Goal: Task Accomplishment & Management: Manage account settings

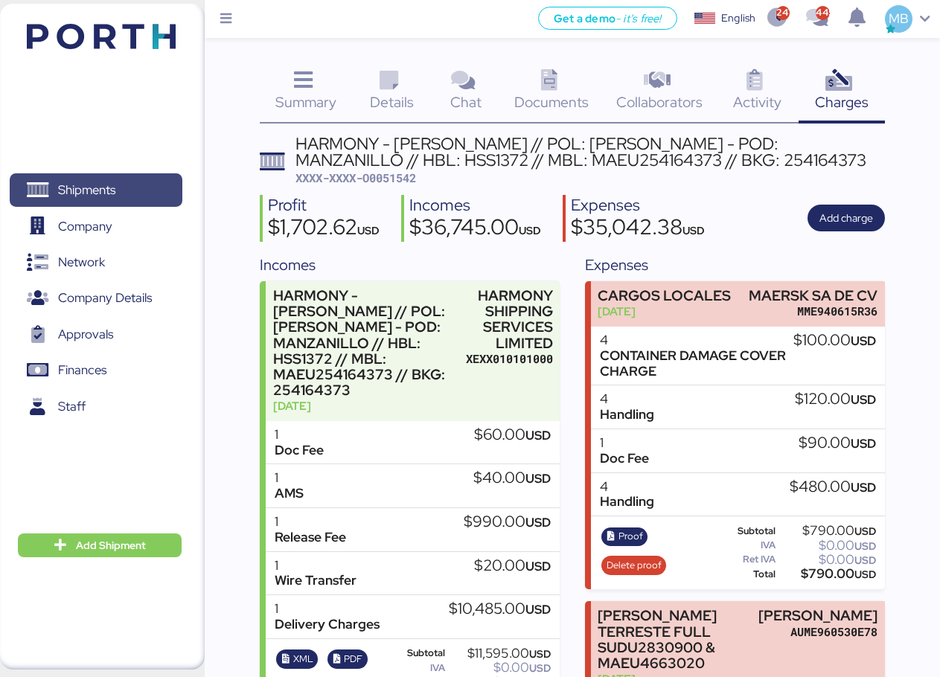
click at [118, 179] on span "Shipments" at bounding box center [96, 190] width 160 height 22
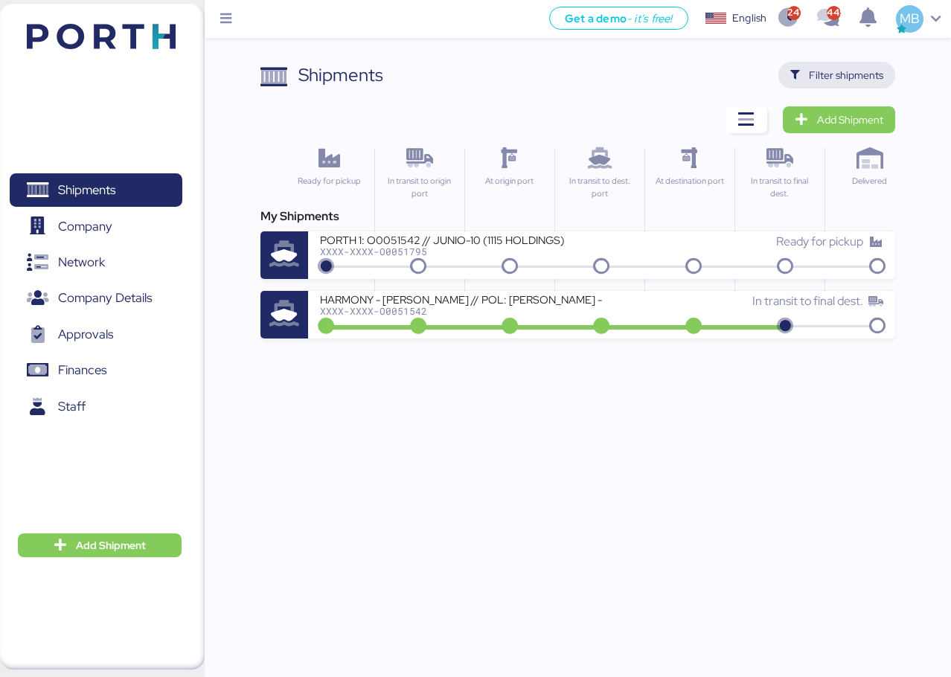
click at [877, 77] on span "Filter shipments" at bounding box center [846, 75] width 74 height 18
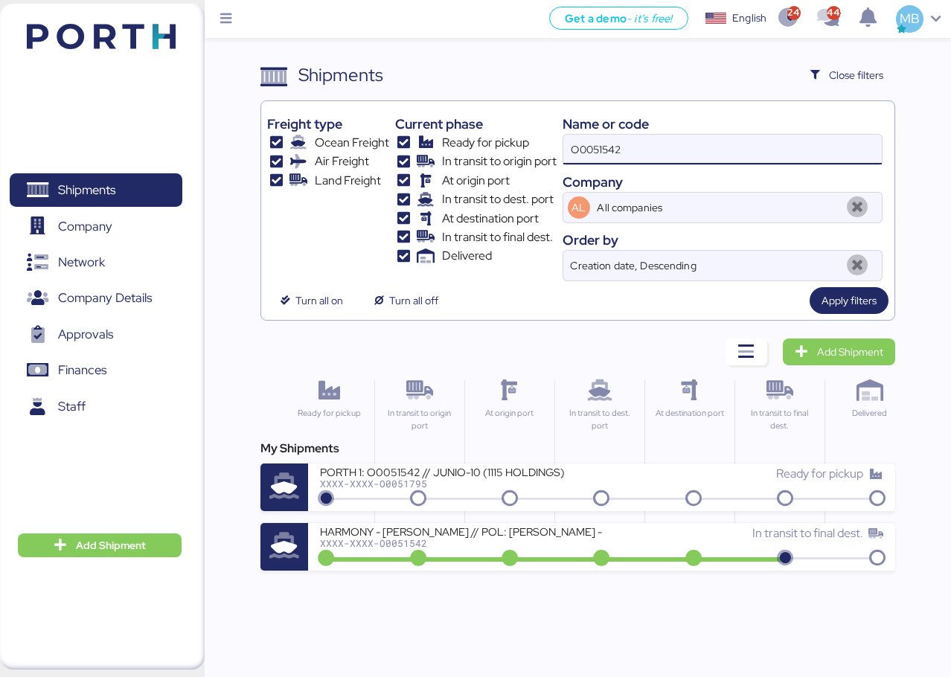
drag, startPoint x: 693, startPoint y: 147, endPoint x: 566, endPoint y: 141, distance: 127.4
click at [566, 141] on input "O0051542" at bounding box center [722, 150] width 319 height 30
paste input "O0051988"
type input "O0051988"
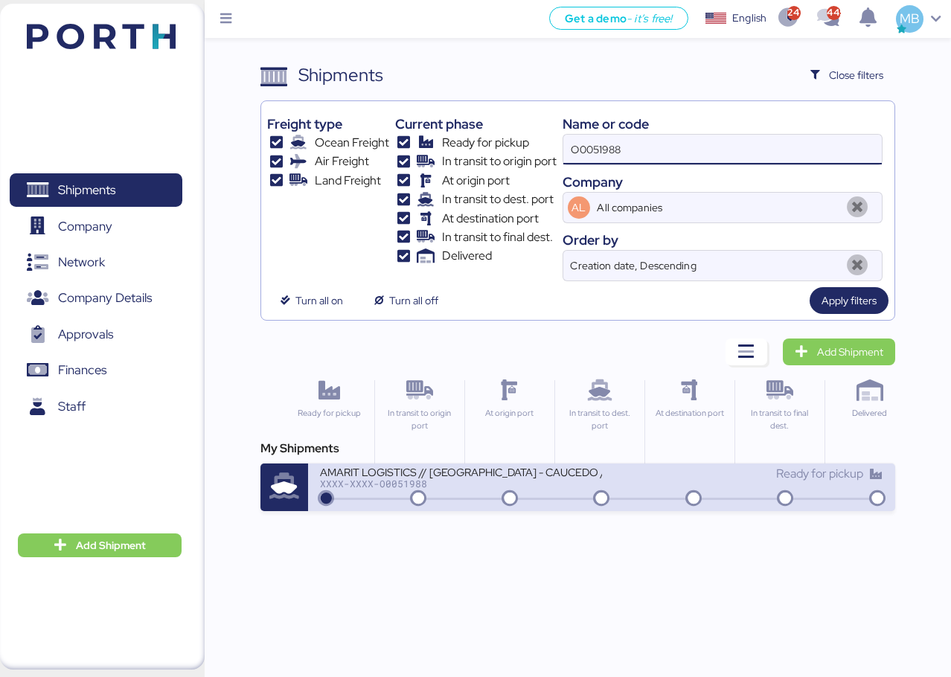
click at [543, 487] on div "XXXX-XXXX-O0051988" at bounding box center [460, 484] width 281 height 10
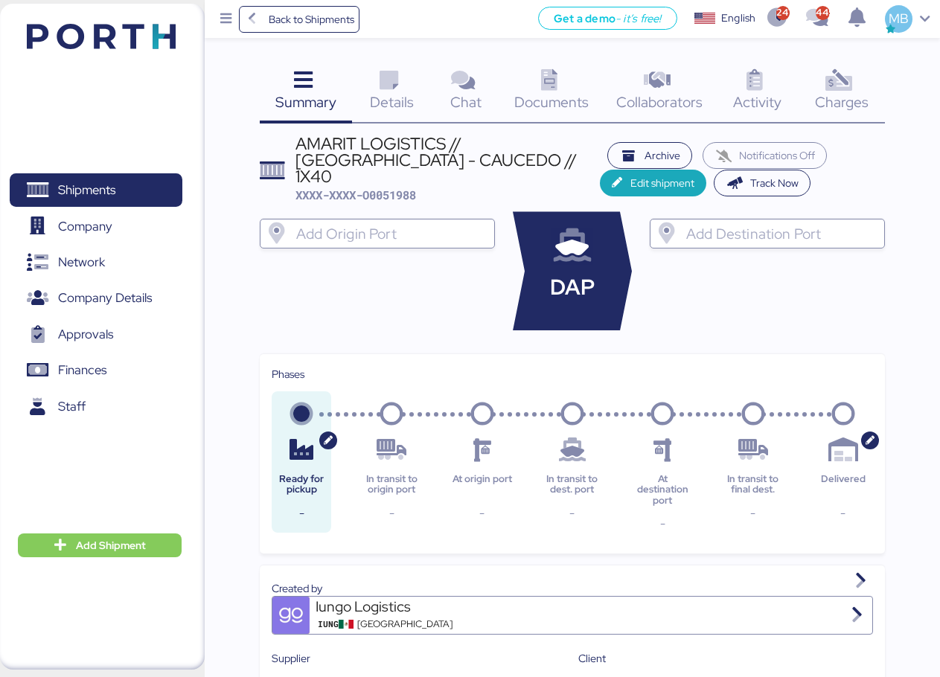
click at [863, 83] on div "Charges 0" at bounding box center [842, 93] width 86 height 62
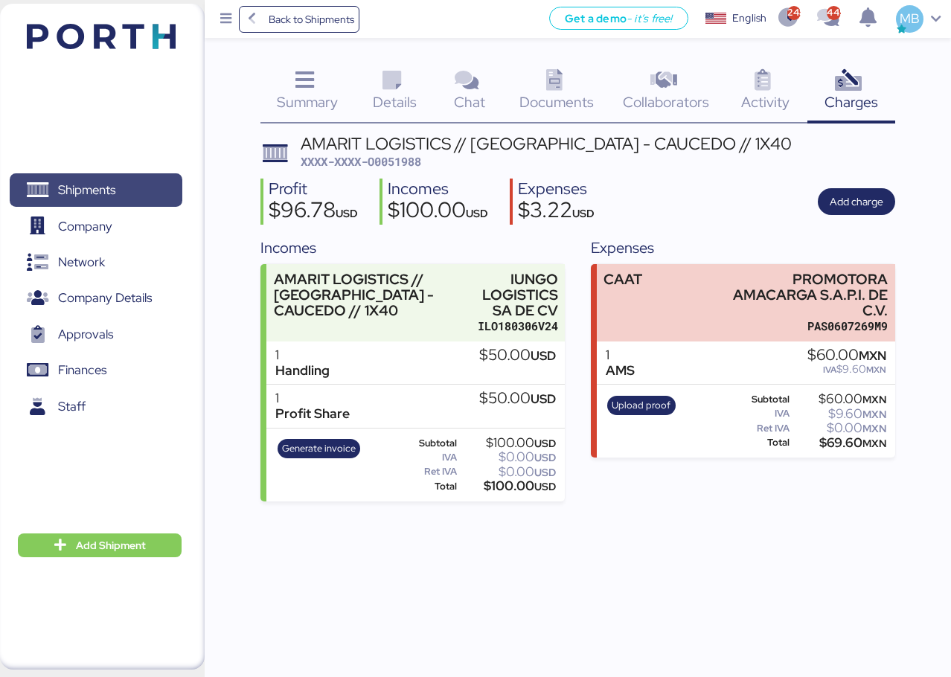
click at [106, 181] on span "Shipments" at bounding box center [86, 190] width 57 height 22
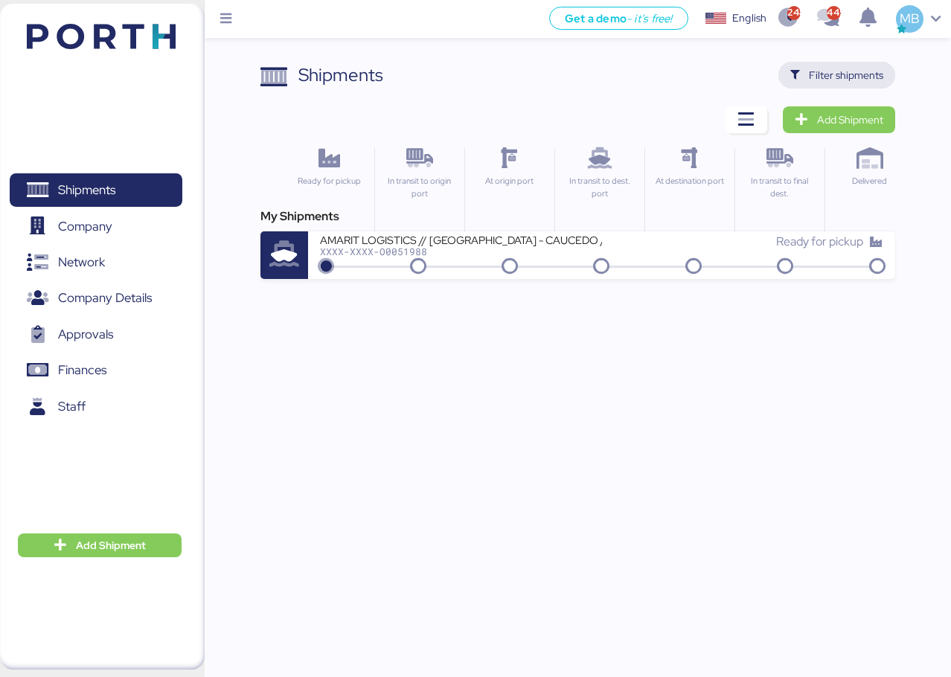
click at [863, 74] on span "Filter shipments" at bounding box center [846, 75] width 74 height 18
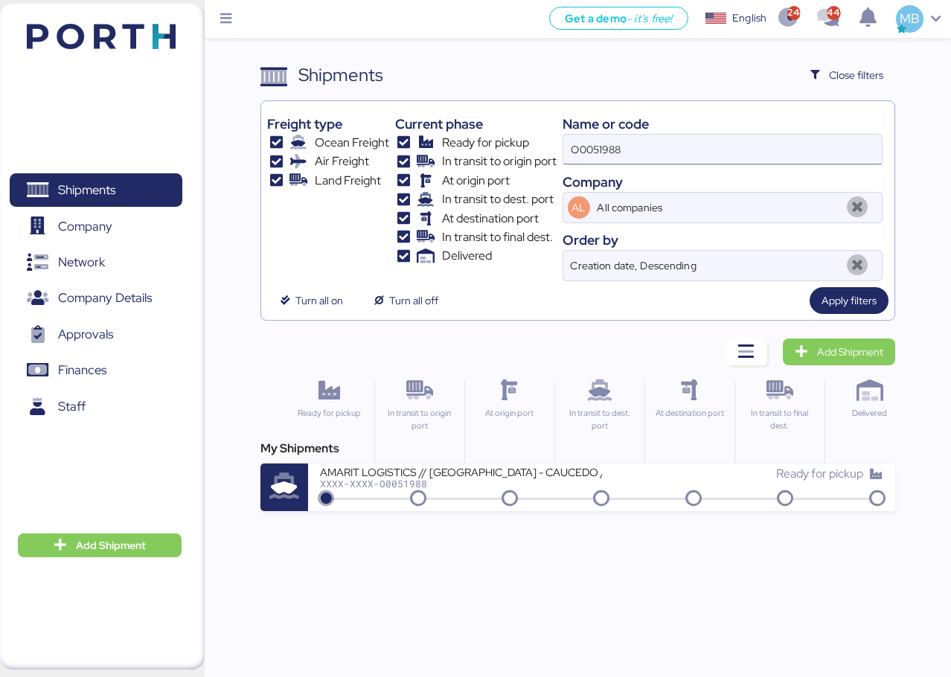
click at [650, 146] on input "O0051988" at bounding box center [722, 150] width 319 height 30
drag, startPoint x: 684, startPoint y: 142, endPoint x: 447, endPoint y: 137, distance: 236.7
click at [448, 138] on div "Freight type Ocean Freight Air Freight Land Freight Current phase Ready for pic…" at bounding box center [577, 194] width 621 height 174
paste input "A0052033"
type input "A0052033"
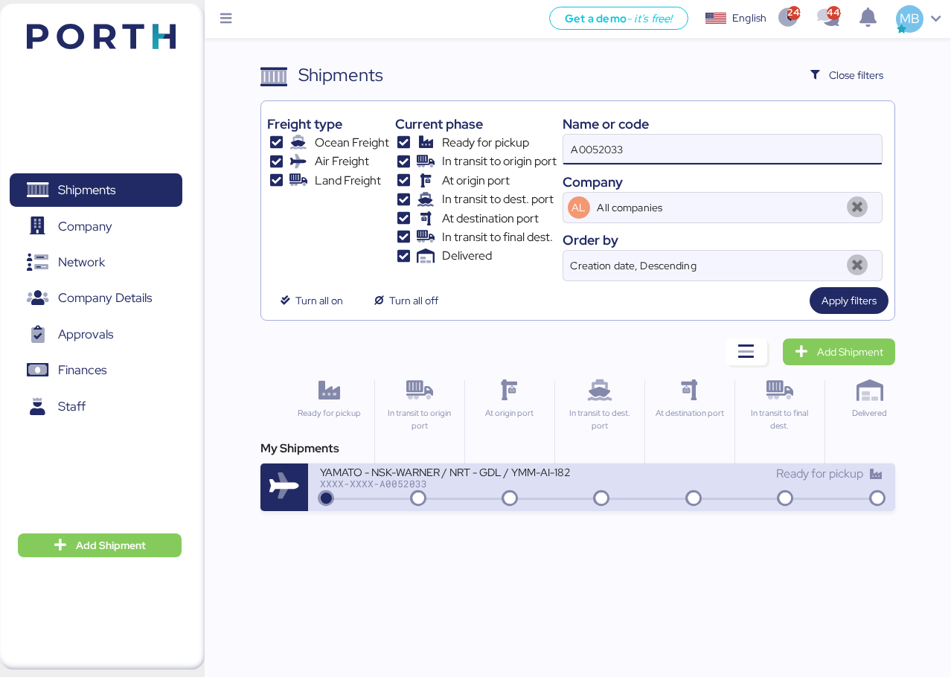
click at [651, 487] on div "Ready for pickup" at bounding box center [742, 481] width 281 height 32
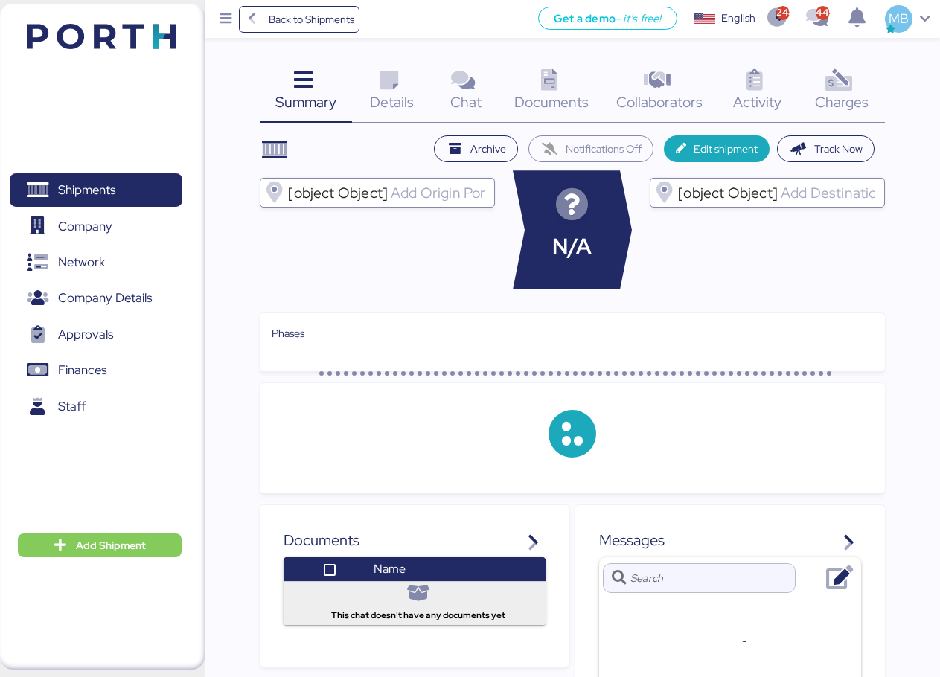
click at [875, 86] on div "Charges 0" at bounding box center [842, 93] width 86 height 62
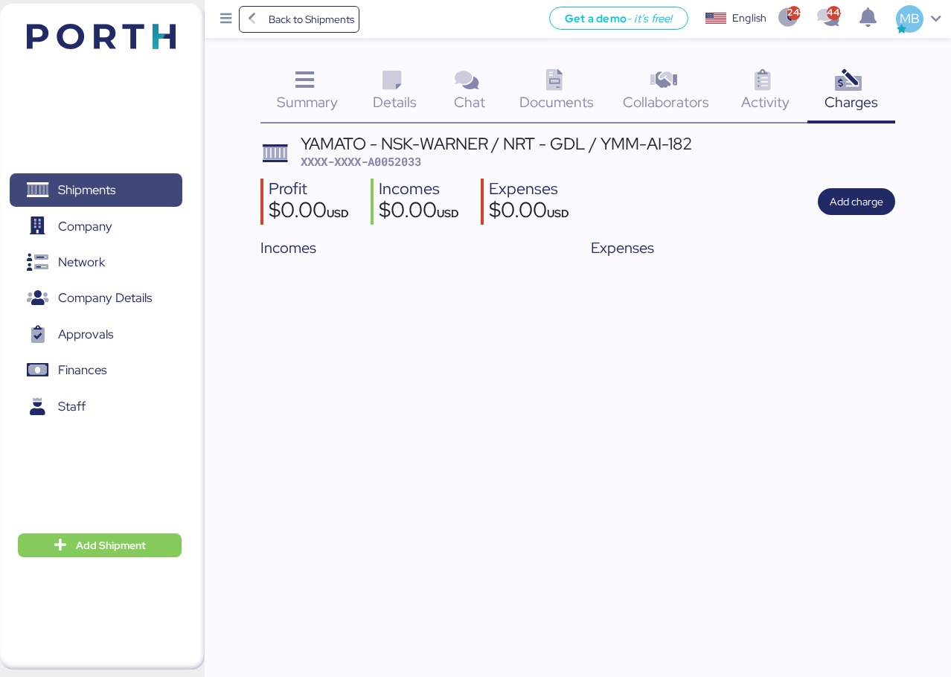
click at [102, 192] on span "Shipments" at bounding box center [86, 190] width 57 height 22
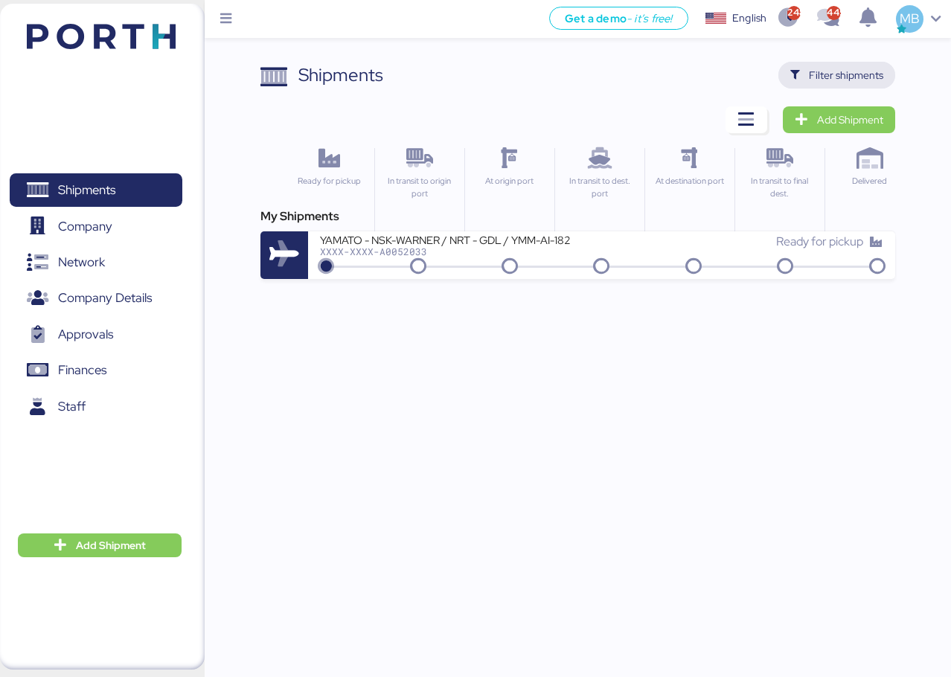
click at [883, 82] on span "Filter shipments" at bounding box center [846, 75] width 74 height 18
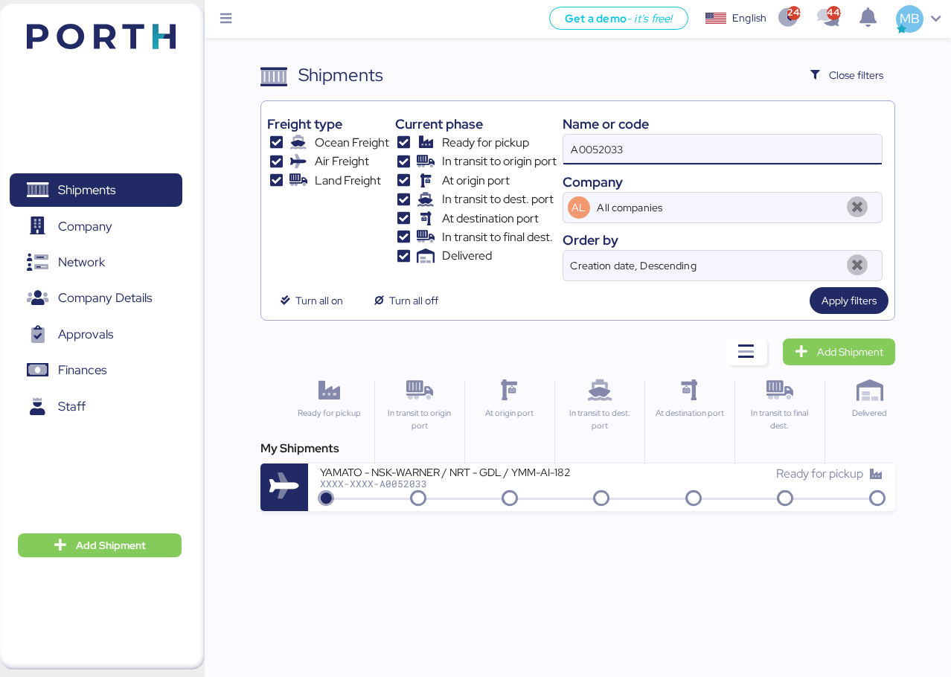
drag, startPoint x: 663, startPoint y: 153, endPoint x: 455, endPoint y: 132, distance: 209.4
click at [455, 132] on div "Freight type Ocean Freight Air Freight Land Freight Current phase Ready for pic…" at bounding box center [577, 194] width 621 height 174
paste input "A0052042"
type input "A0052042"
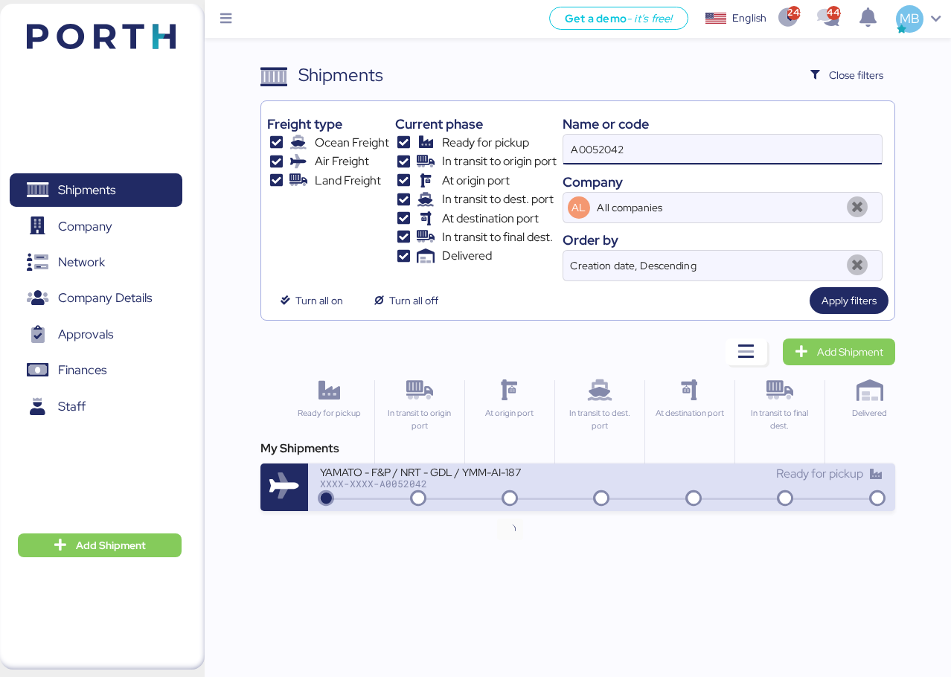
click at [508, 483] on div "XXXX-XXXX-A0052042" at bounding box center [460, 484] width 281 height 10
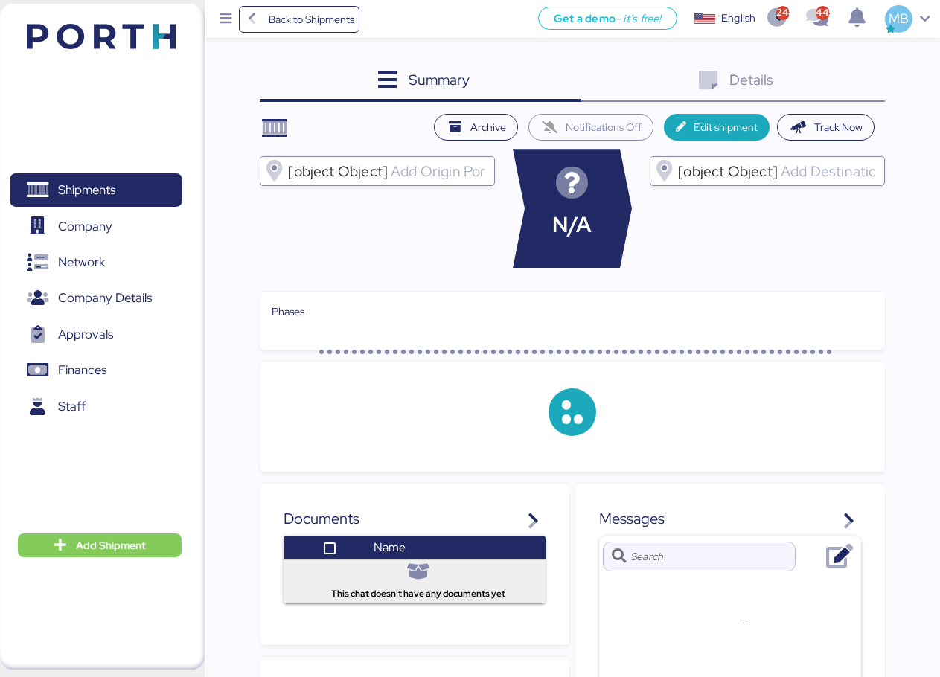
click at [842, 86] on div "Summary 0 Details 0" at bounding box center [572, 82] width 625 height 40
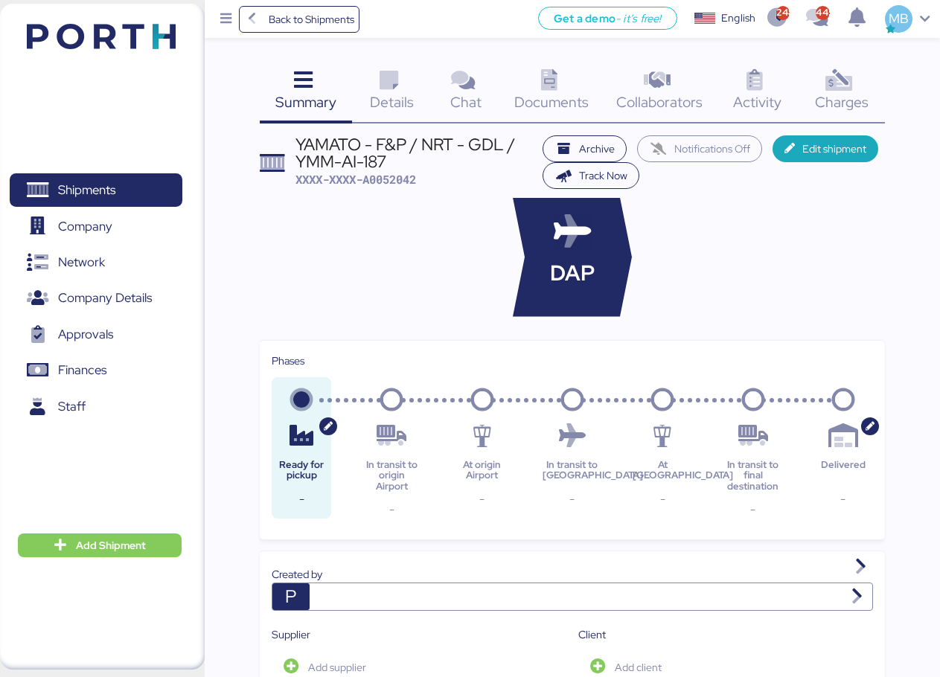
click at [842, 86] on icon at bounding box center [839, 81] width 32 height 22
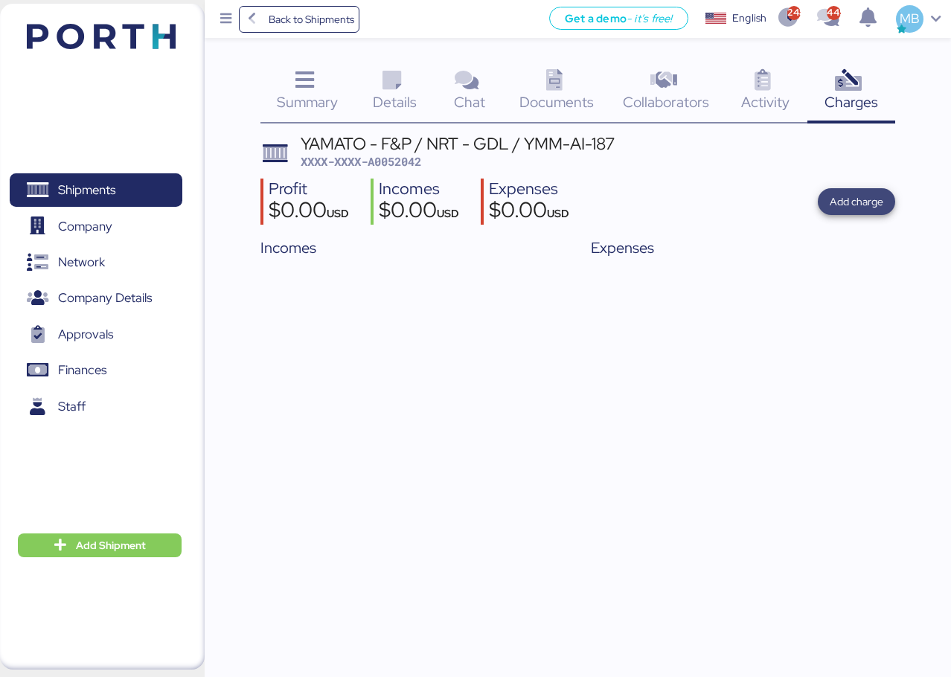
click at [880, 194] on span "Add charge" at bounding box center [857, 202] width 54 height 18
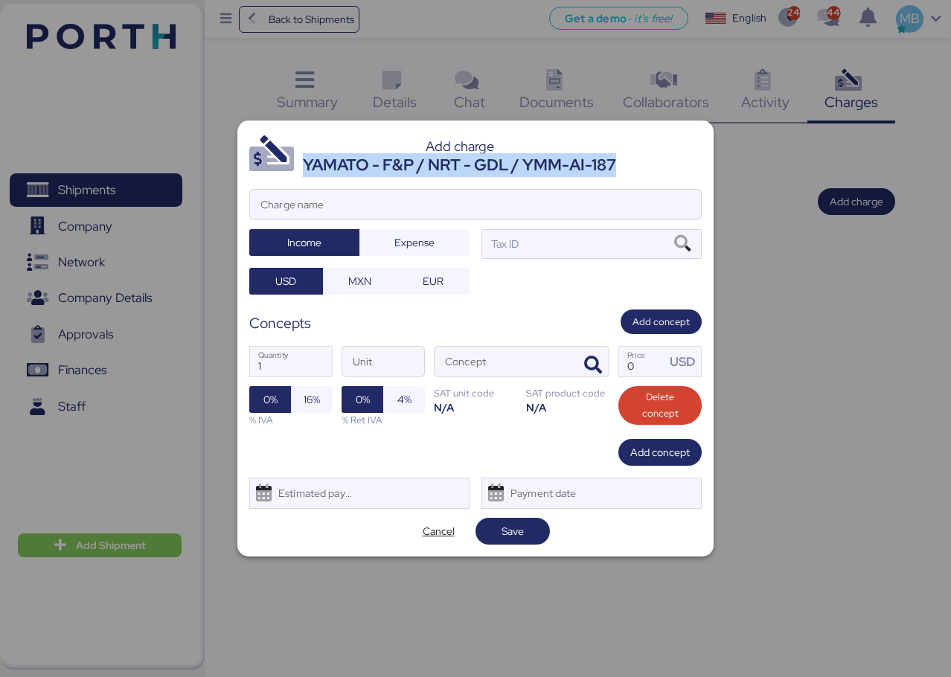
drag, startPoint x: 630, startPoint y: 164, endPoint x: 307, endPoint y: 159, distance: 323.1
click at [307, 159] on header "Add charge YAMATO - F&P / NRT - GDL / YMM-AI-187" at bounding box center [475, 154] width 453 height 45
copy div "YAMATO - F&P / NRT - GDL / YMM-AI-187"
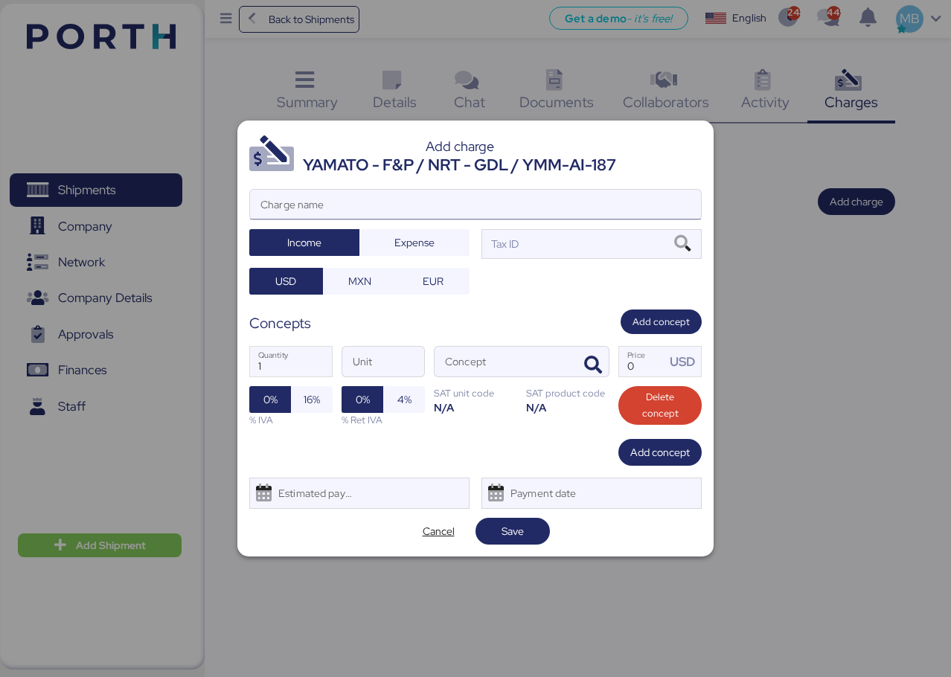
click at [332, 206] on input "Charge name" at bounding box center [475, 205] width 451 height 30
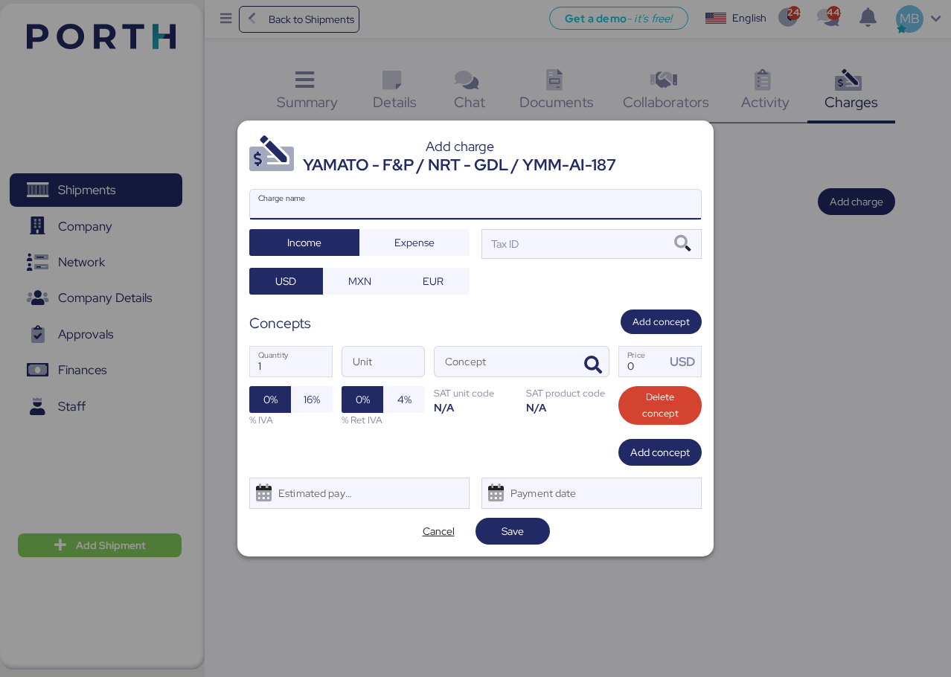
paste input "YAMATO - F&P / NRT - GDL / YMM-AI-187"
type input "YAMATO - F&P / NRT - GDL / YMM-AI-187"
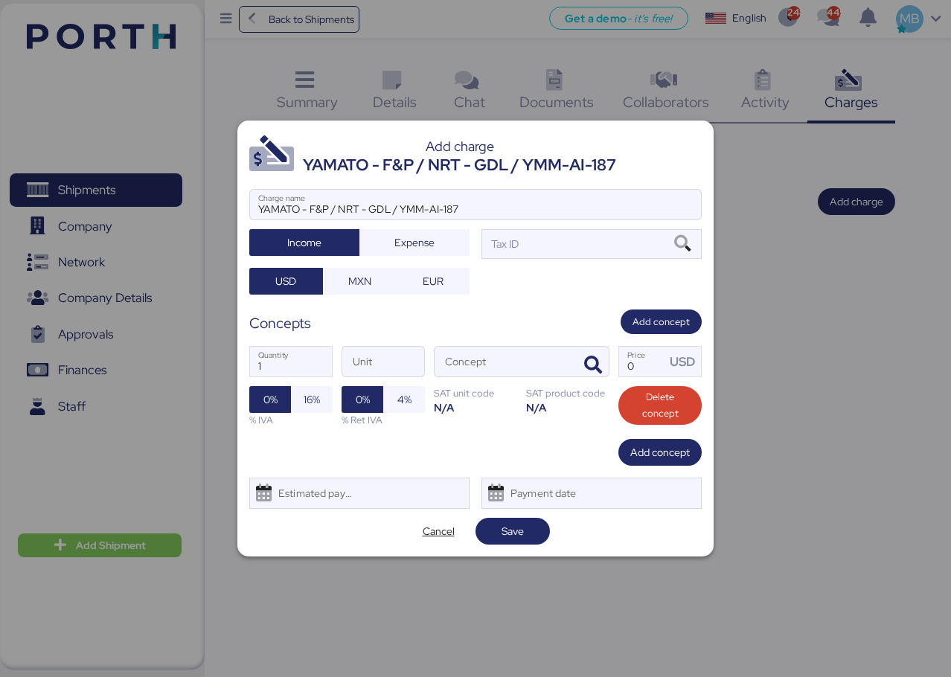
click at [553, 232] on div at bounding box center [475, 227] width 451 height 15
click at [553, 220] on input "YAMATO - F&P / NRT - GDL / YMM-AI-187" at bounding box center [475, 205] width 451 height 30
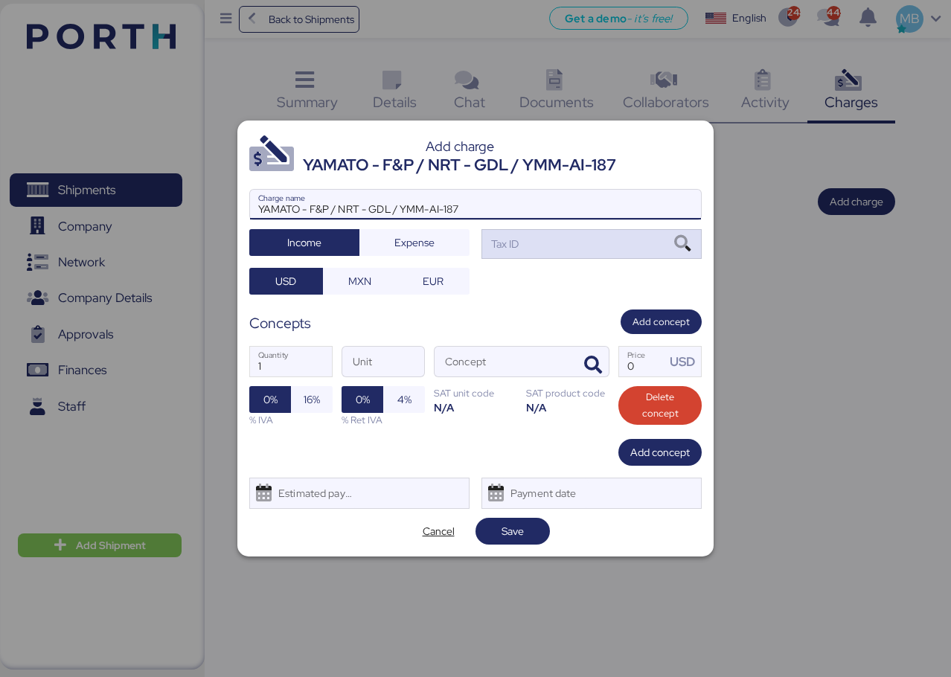
click at [553, 244] on div "Tax ID" at bounding box center [592, 244] width 220 height 30
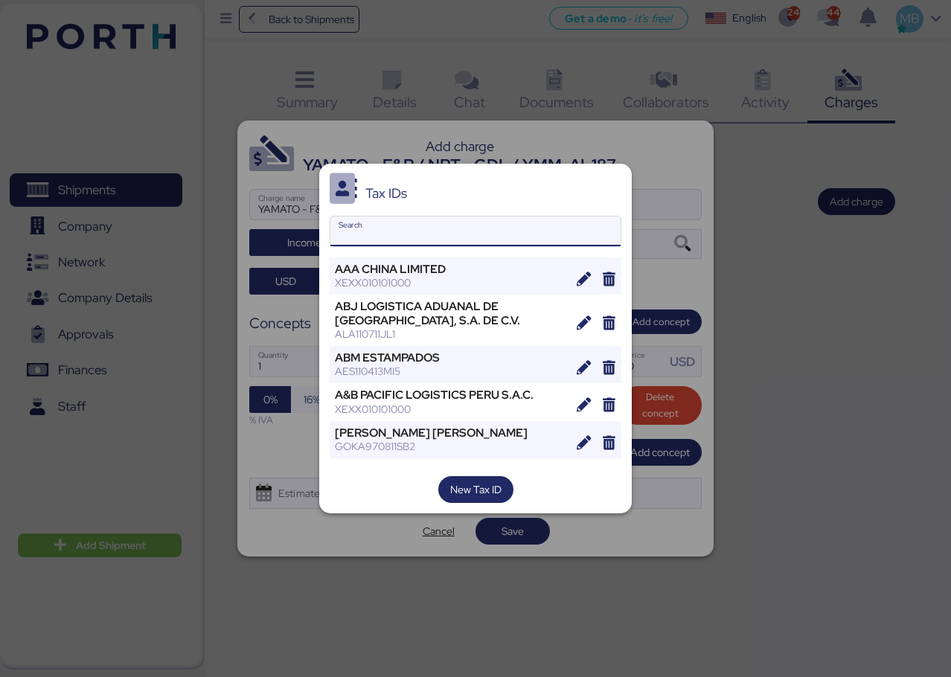
click at [524, 231] on input "Search" at bounding box center [475, 232] width 290 height 30
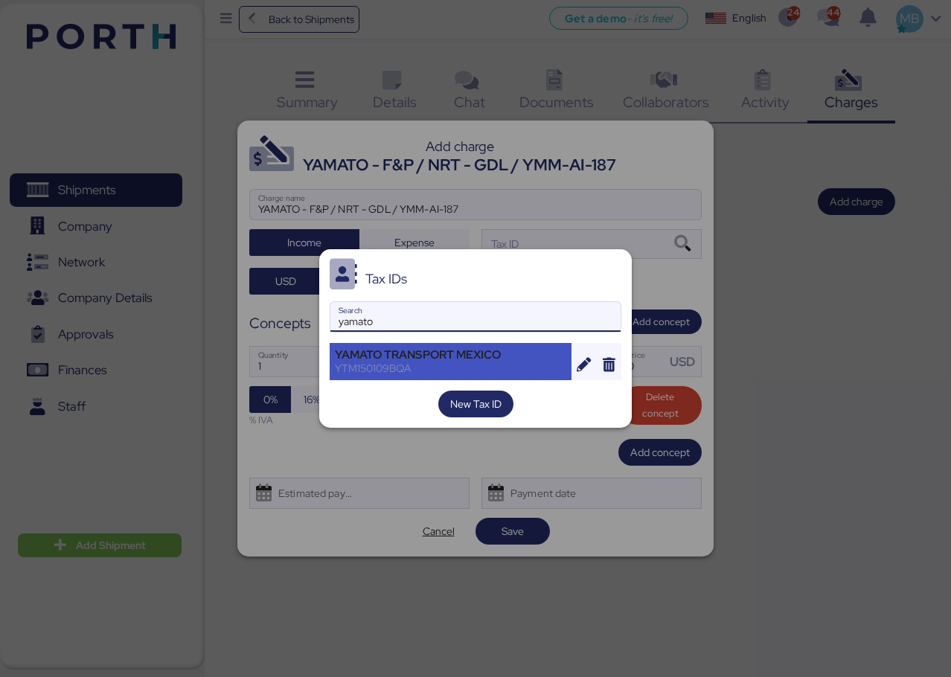
type input "yamato"
click at [488, 364] on div "YTM150109BQA" at bounding box center [450, 368] width 231 height 13
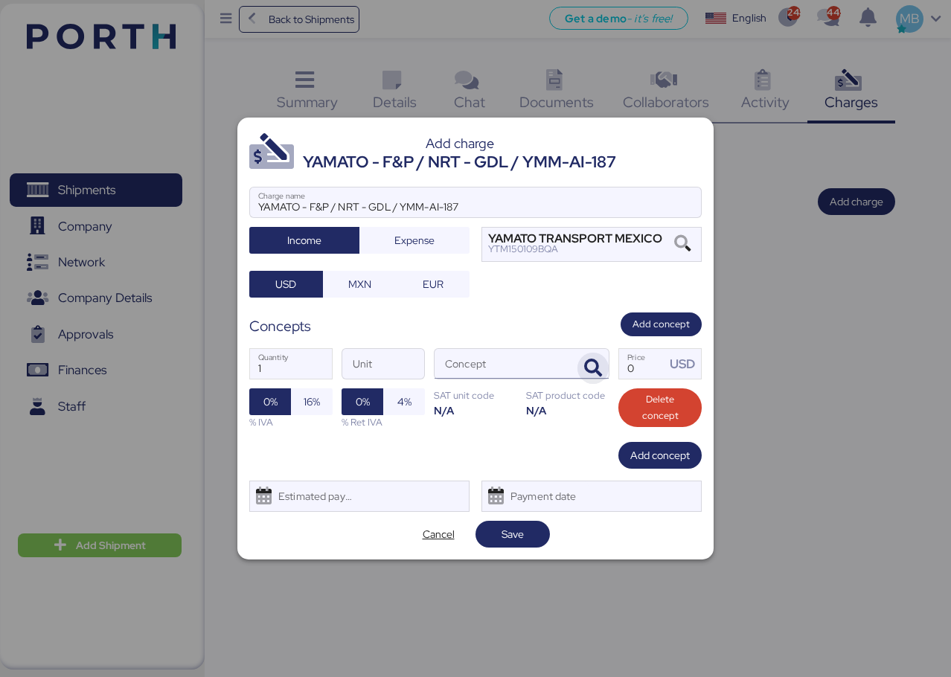
click at [592, 359] on icon "button" at bounding box center [593, 368] width 18 height 18
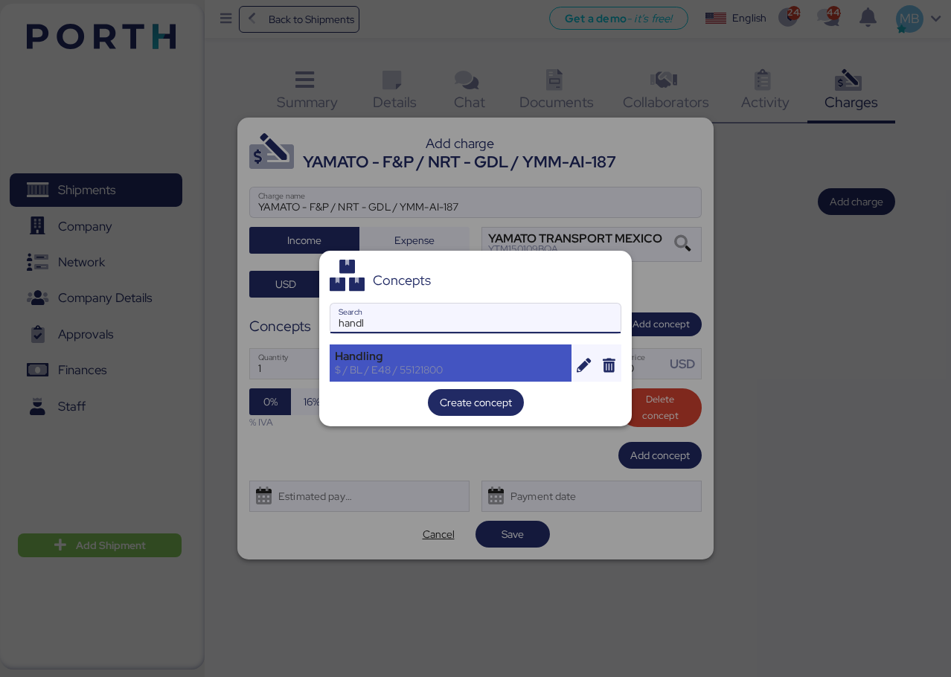
type input "handl"
click at [445, 357] on div "Handling" at bounding box center [450, 356] width 231 height 13
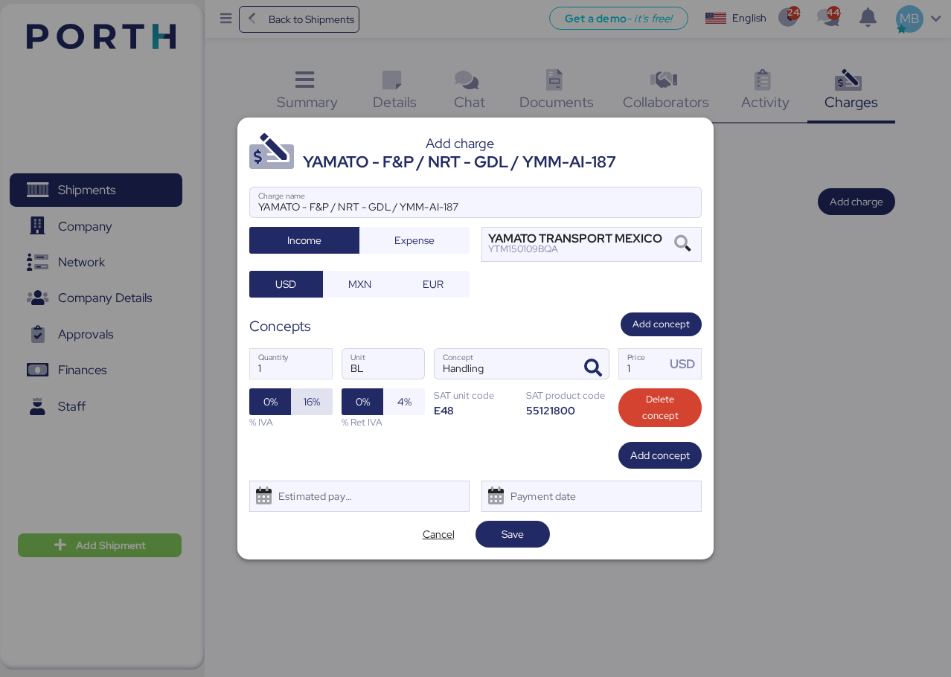
click at [324, 404] on span "16%" at bounding box center [312, 402] width 42 height 27
drag, startPoint x: 628, startPoint y: 368, endPoint x: 594, endPoint y: 365, distance: 34.4
click at [594, 365] on div "1 Quantity BL Unit Handling Concept 1 Price USD 0% 16% % IVA 0% 4% % Ret IVA SA…" at bounding box center [475, 388] width 453 height 105
type input "680"
click at [675, 450] on span "Add concept" at bounding box center [660, 456] width 60 height 18
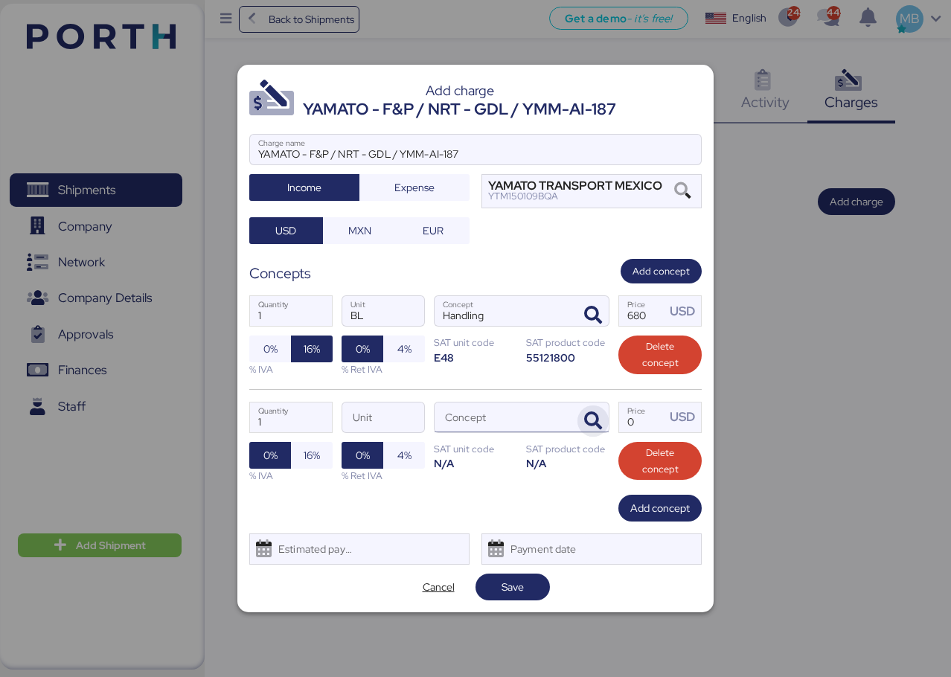
click at [584, 418] on span "button" at bounding box center [593, 421] width 31 height 31
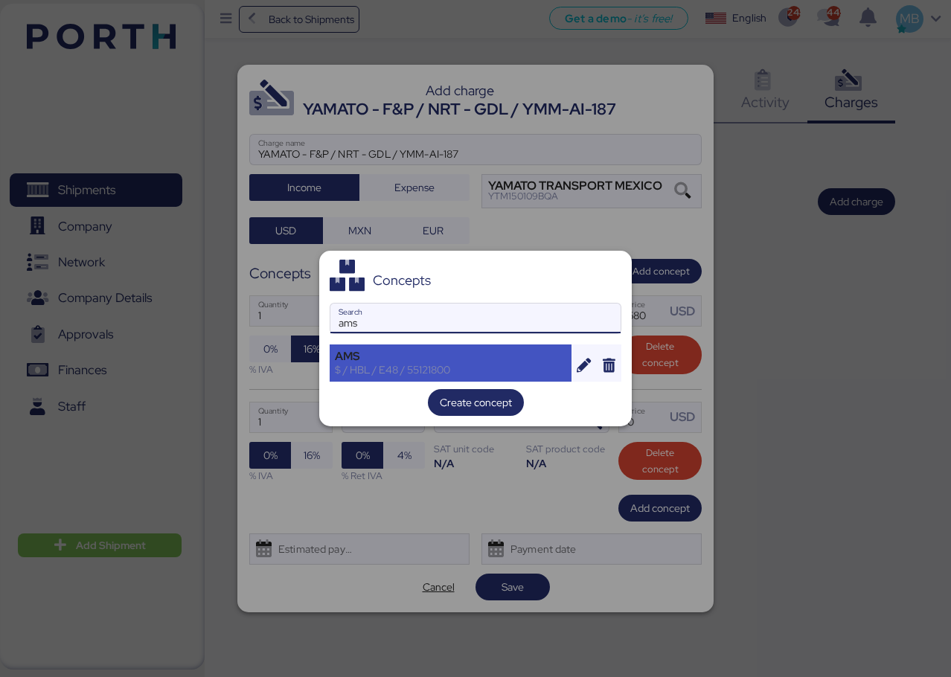
type input "ams"
click at [434, 357] on div "AMS" at bounding box center [450, 356] width 231 height 13
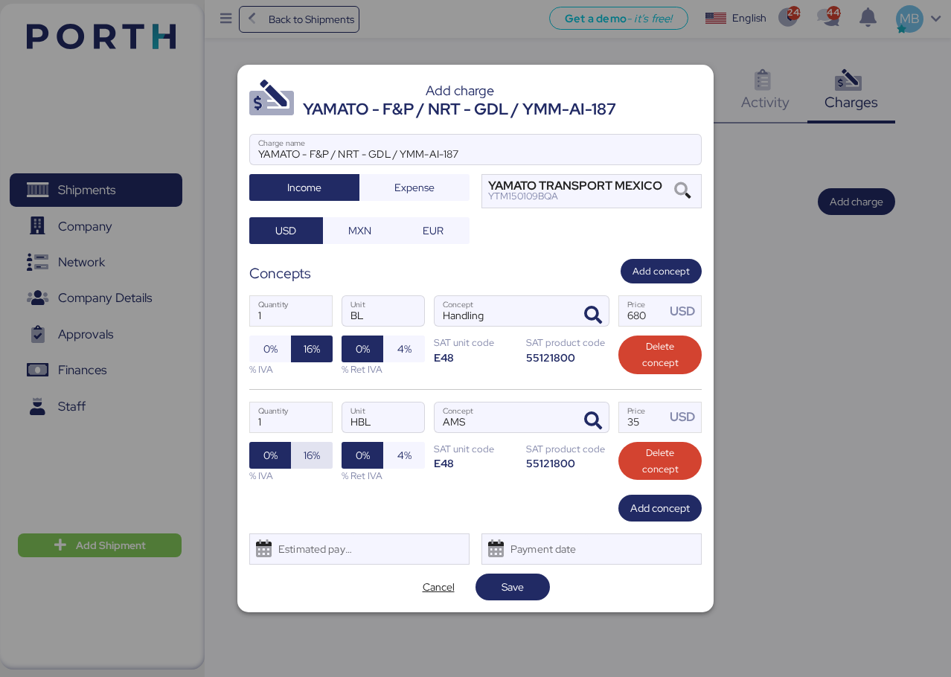
click at [310, 464] on span "16%" at bounding box center [312, 455] width 18 height 21
drag, startPoint x: 640, startPoint y: 418, endPoint x: 600, endPoint y: 418, distance: 40.2
click at [600, 418] on div "1 Quantity HBL Unit AMS Concept 35 Price USD 0% 16% % IVA 0% 4% % Ret IVA SAT u…" at bounding box center [475, 442] width 453 height 106
type input "340"
click at [348, 235] on span "MXN" at bounding box center [359, 231] width 23 height 18
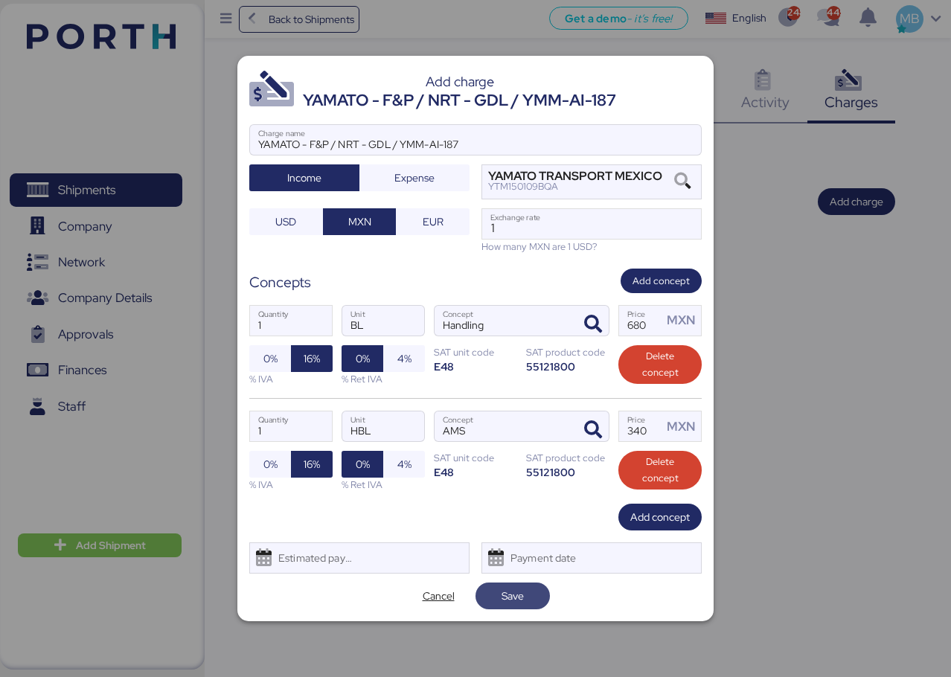
click at [523, 587] on span "Save" at bounding box center [513, 596] width 22 height 18
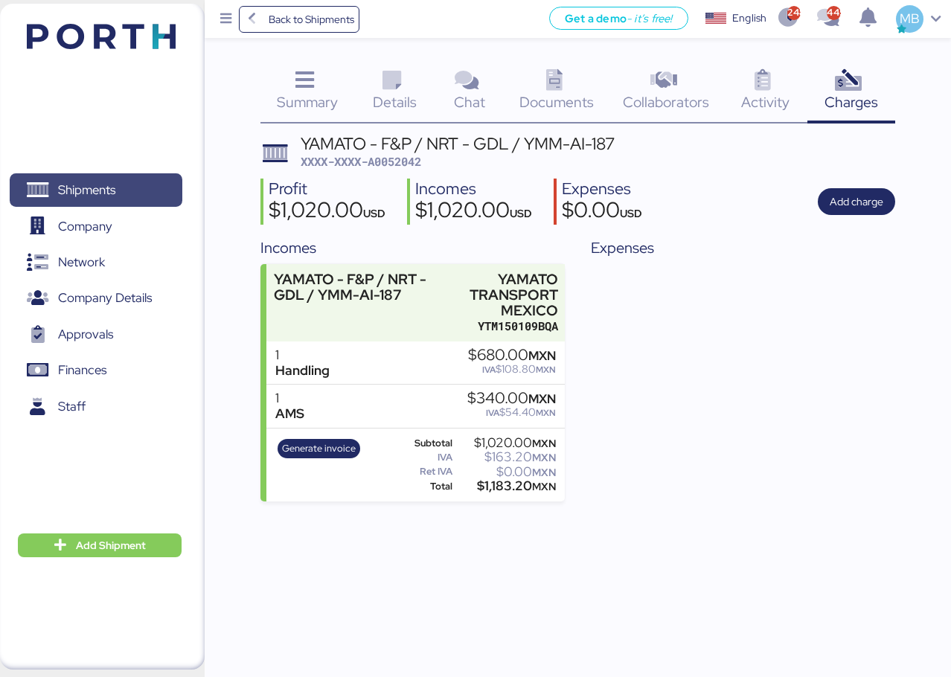
click at [131, 194] on span "Shipments" at bounding box center [96, 190] width 160 height 22
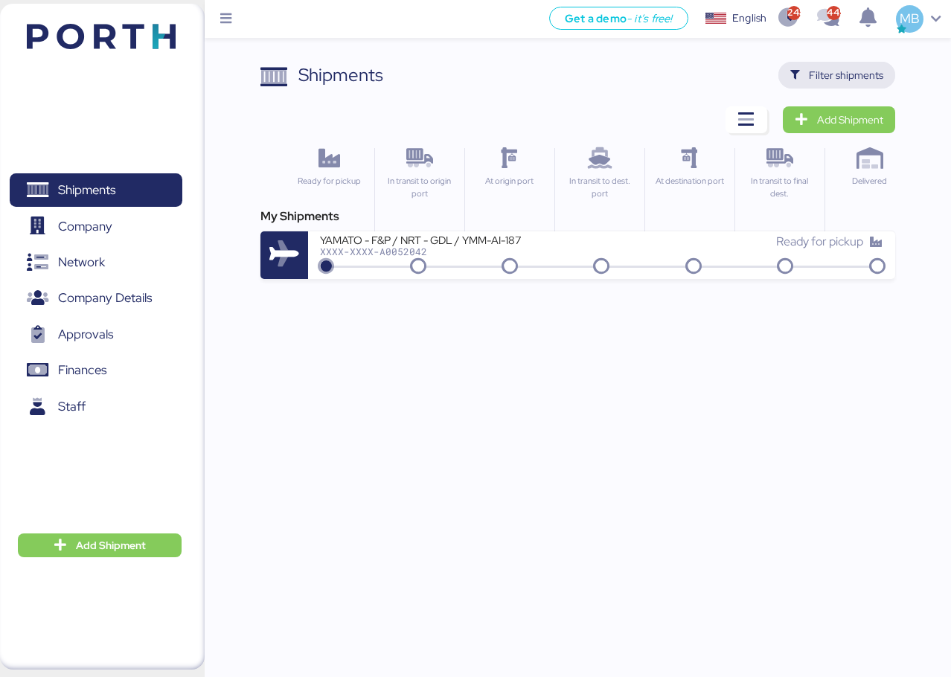
click at [829, 72] on span "Filter shipments" at bounding box center [846, 75] width 74 height 18
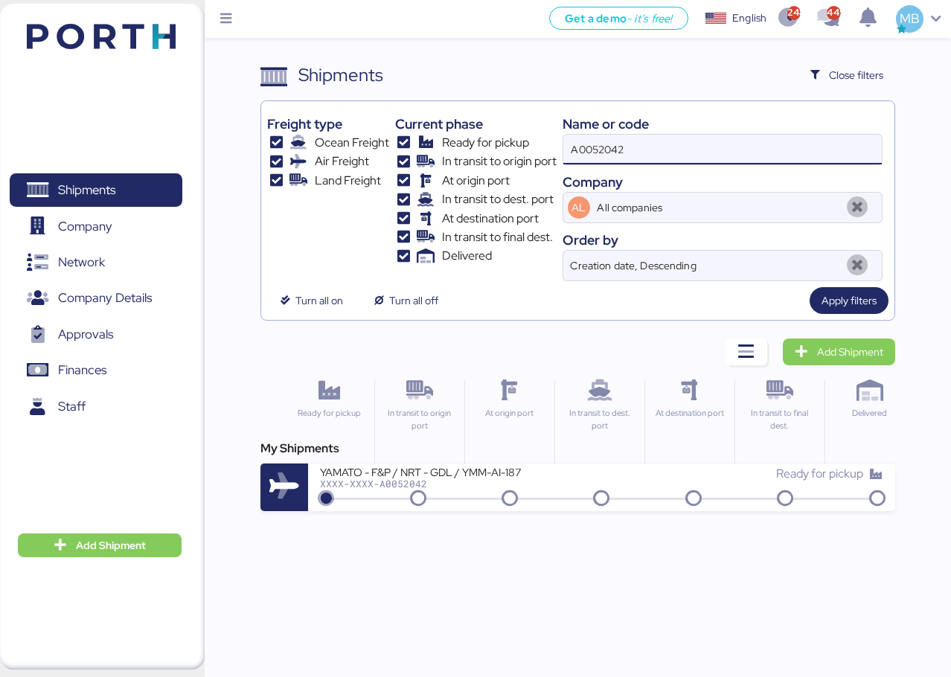
drag, startPoint x: 514, startPoint y: 133, endPoint x: 467, endPoint y: 133, distance: 46.9
click at [467, 133] on div "Freight type Ocean Freight Air Freight Land Freight Current phase Ready for pic…" at bounding box center [577, 194] width 621 height 174
paste input "A0052033"
type input "A0052033"
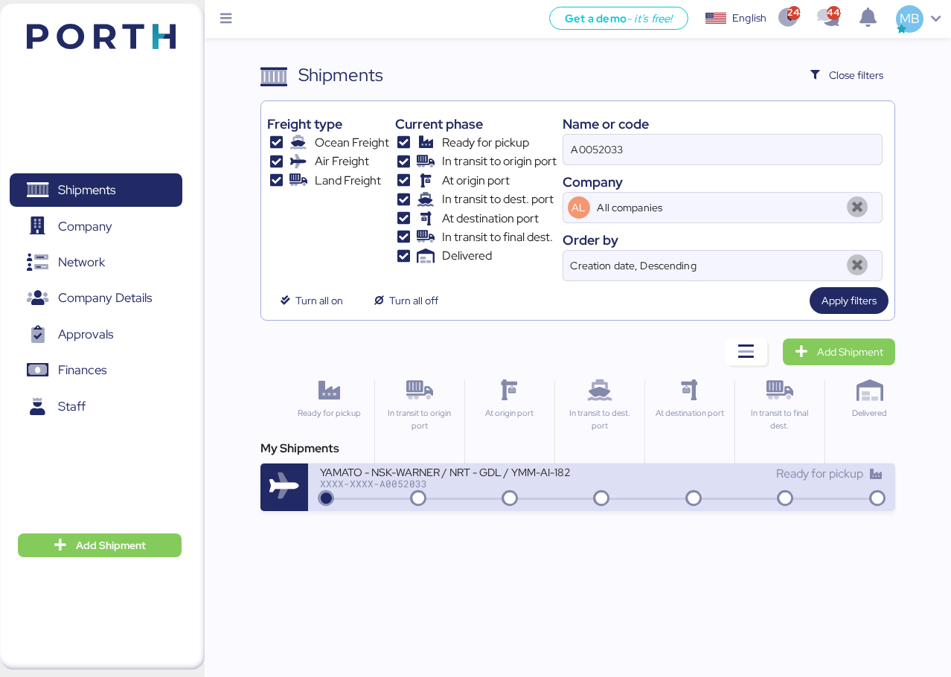
click at [497, 508] on div "YAMATO - NSK-WARNER / NRT - GDL / YMM-AI-182 XXXX-XXXX-A0052033 Ready for pickup" at bounding box center [601, 488] width 587 height 48
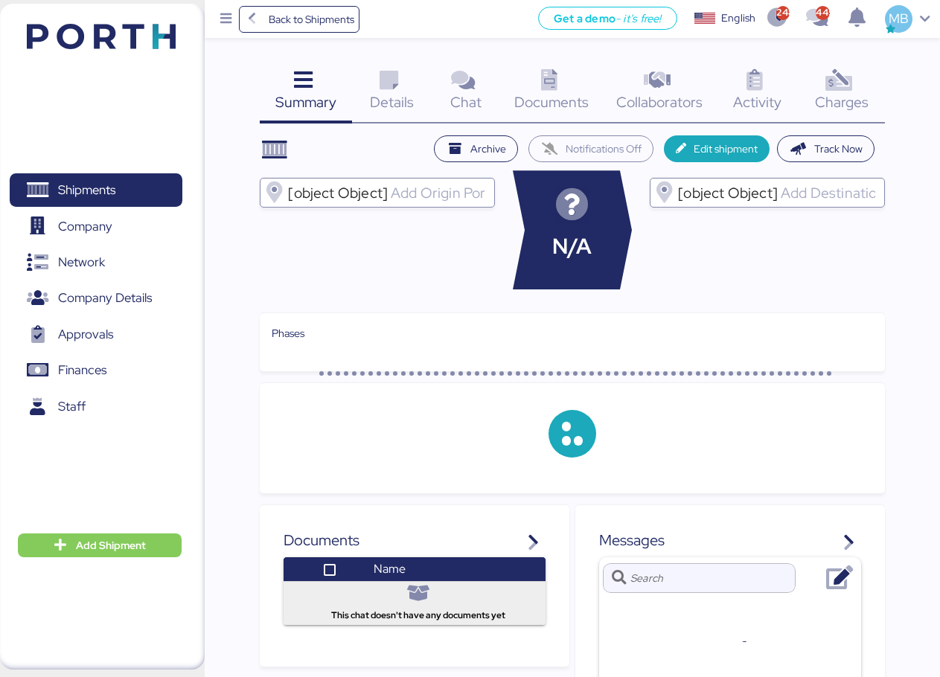
click at [841, 92] on span "Charges" at bounding box center [842, 101] width 54 height 19
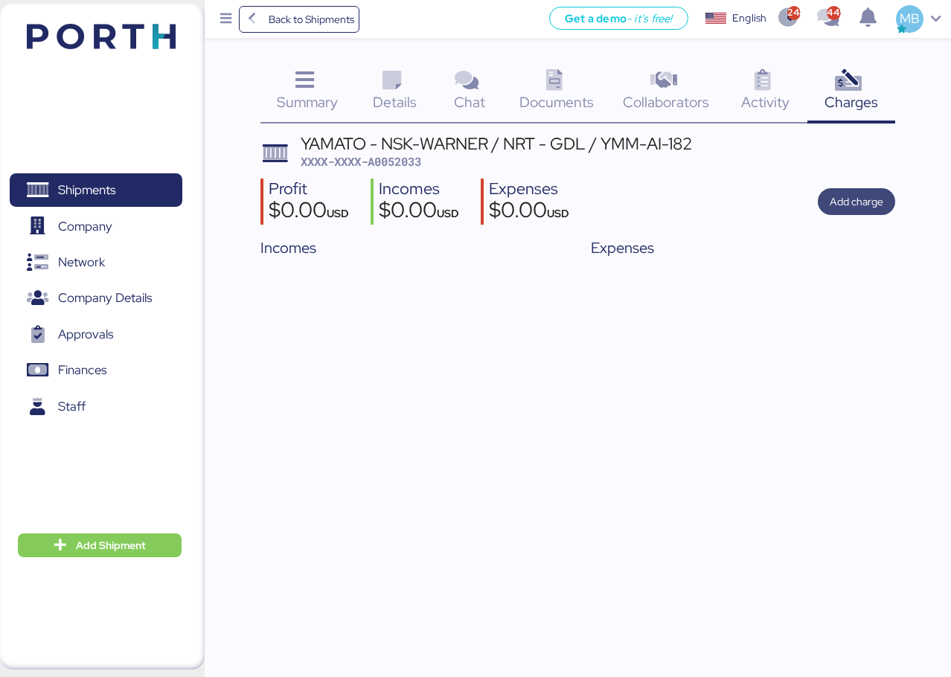
click at [852, 197] on span "Add charge" at bounding box center [857, 202] width 54 height 18
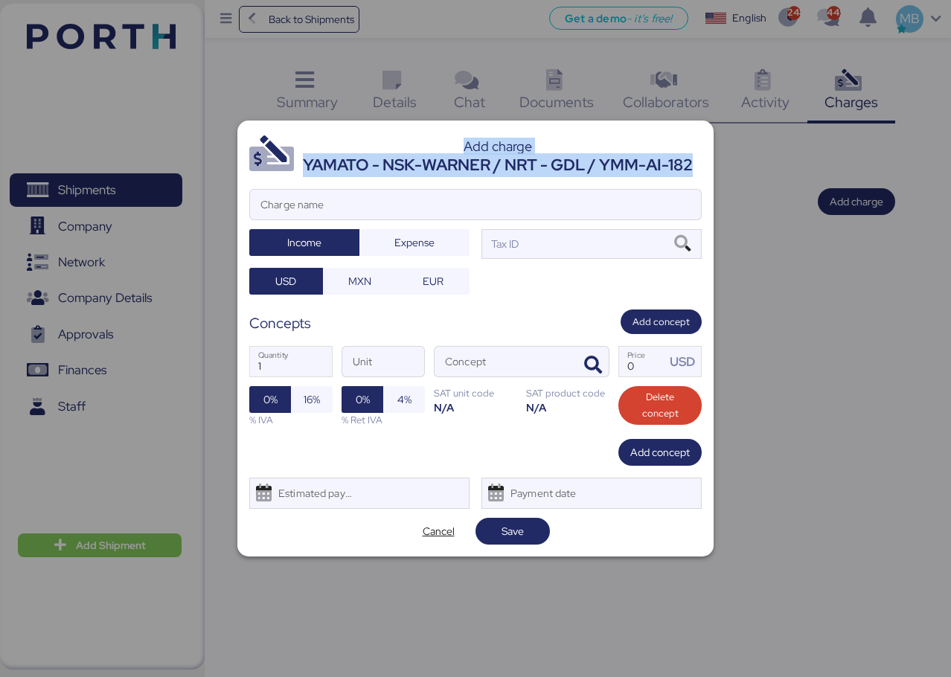
drag, startPoint x: 699, startPoint y: 161, endPoint x: 298, endPoint y: 156, distance: 401.2
click at [298, 156] on header "Add charge YAMATO - NSK-WARNER / NRT - GDL / YMM-AI-182" at bounding box center [475, 154] width 453 height 45
click at [326, 164] on div "YAMATO - NSK-WARNER / NRT - GDL / YMM-AI-182" at bounding box center [498, 165] width 390 height 24
drag, startPoint x: 303, startPoint y: 164, endPoint x: 700, endPoint y: 164, distance: 397.4
click at [700, 164] on header "Add charge YAMATO - NSK-WARNER / NRT - GDL / YMM-AI-182" at bounding box center [475, 154] width 453 height 45
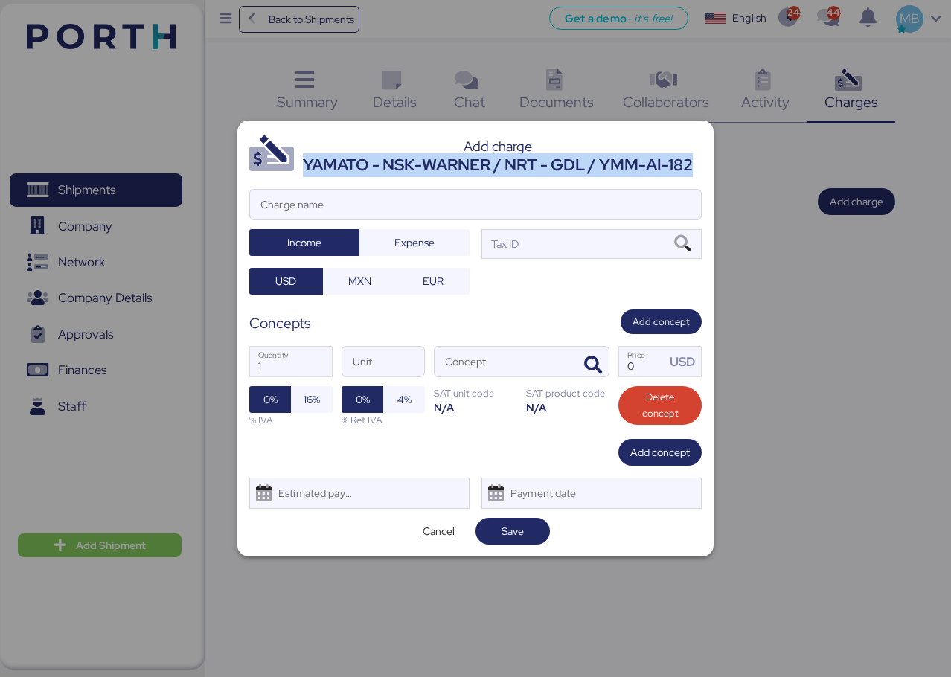
copy div "YAMATO - NSK-WARNER / NRT - GDL / YMM-AI-182"
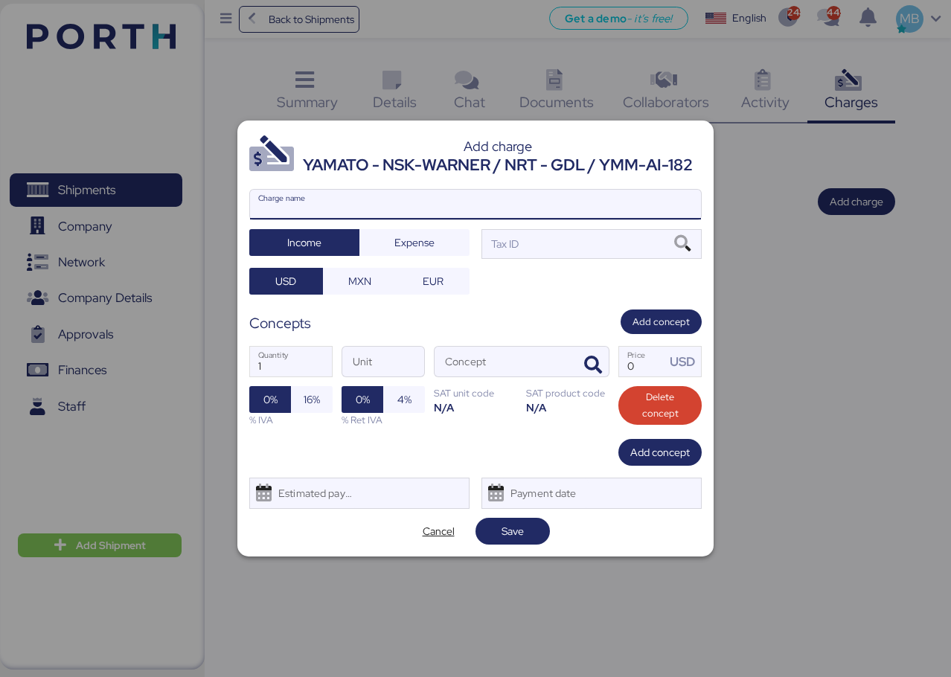
click at [415, 215] on input "Charge name" at bounding box center [475, 205] width 451 height 30
paste input "YAMATO - NSK-WARNER / NRT - GDL / YMM-AI-182"
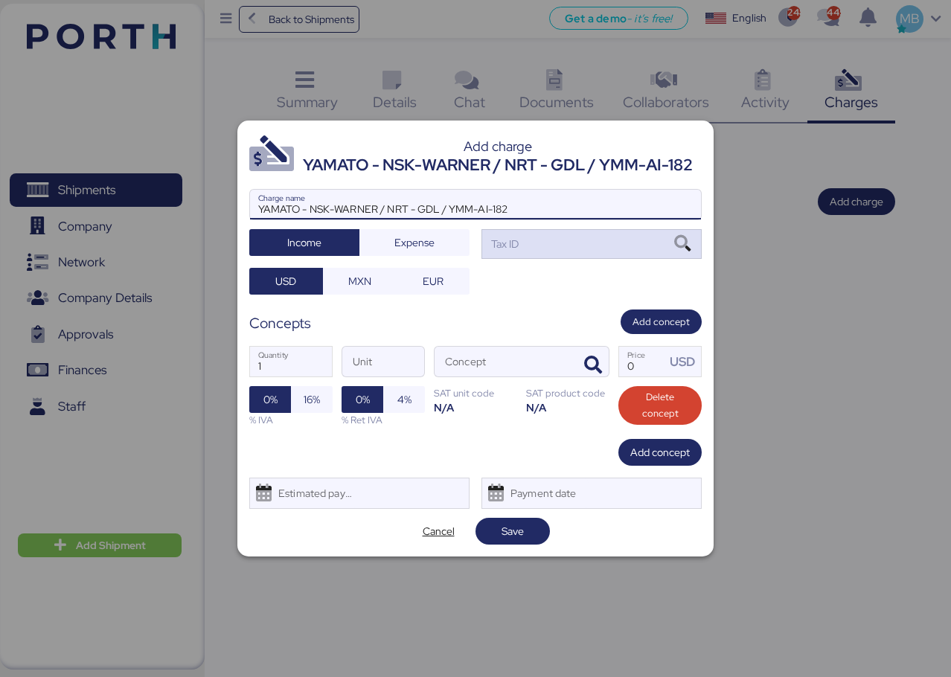
type input "YAMATO - NSK-WARNER / NRT - GDL / YMM-AI-182"
click at [539, 240] on div "Tax ID" at bounding box center [592, 244] width 220 height 30
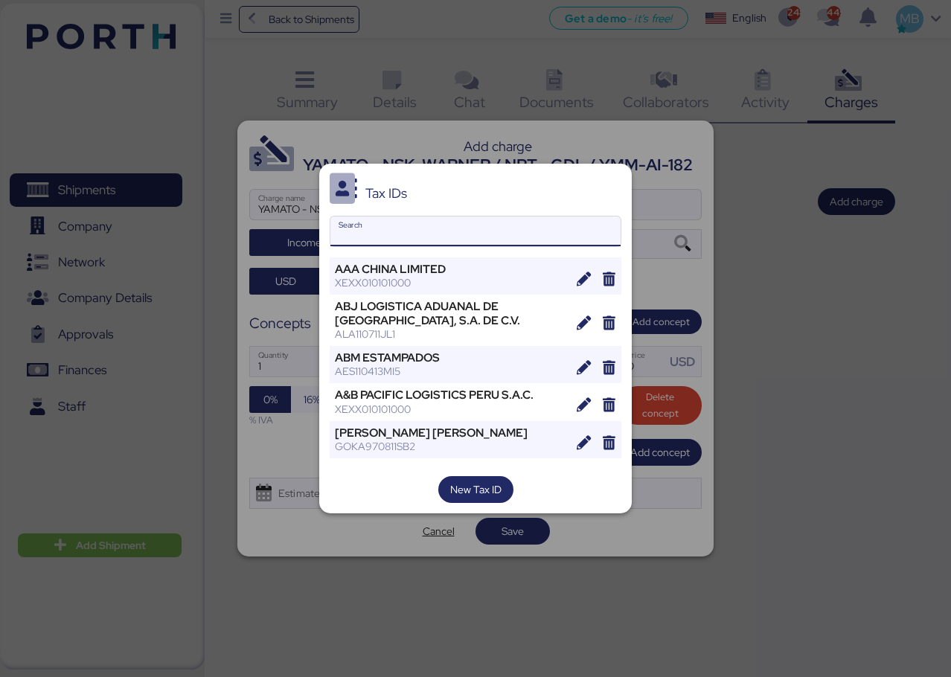
click at [466, 234] on input "Search" at bounding box center [475, 232] width 290 height 30
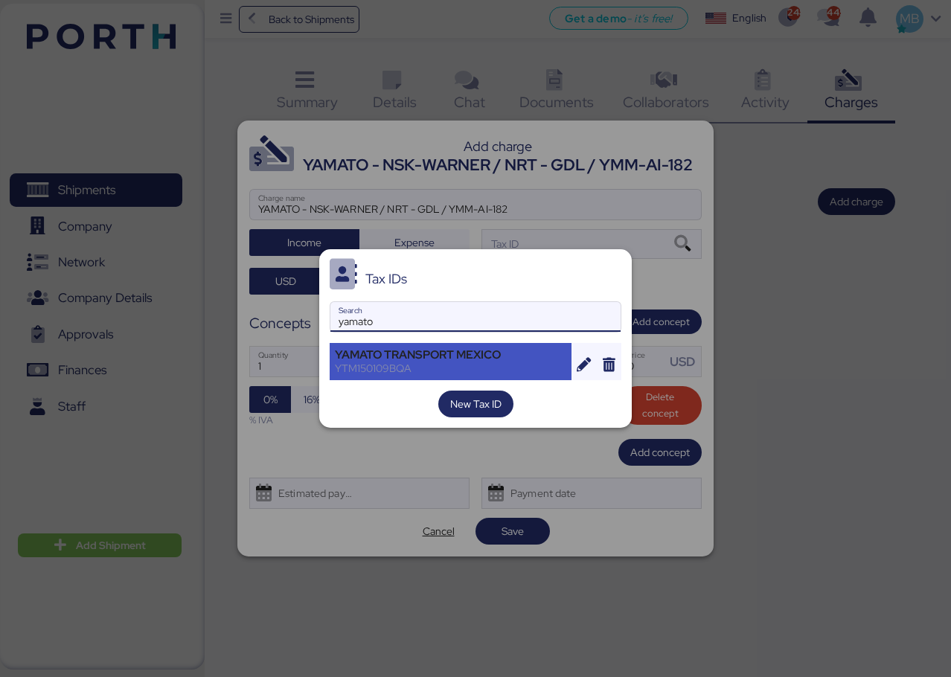
type input "yamato"
click at [471, 351] on div "YAMATO TRANSPORT MEXICO" at bounding box center [450, 354] width 231 height 13
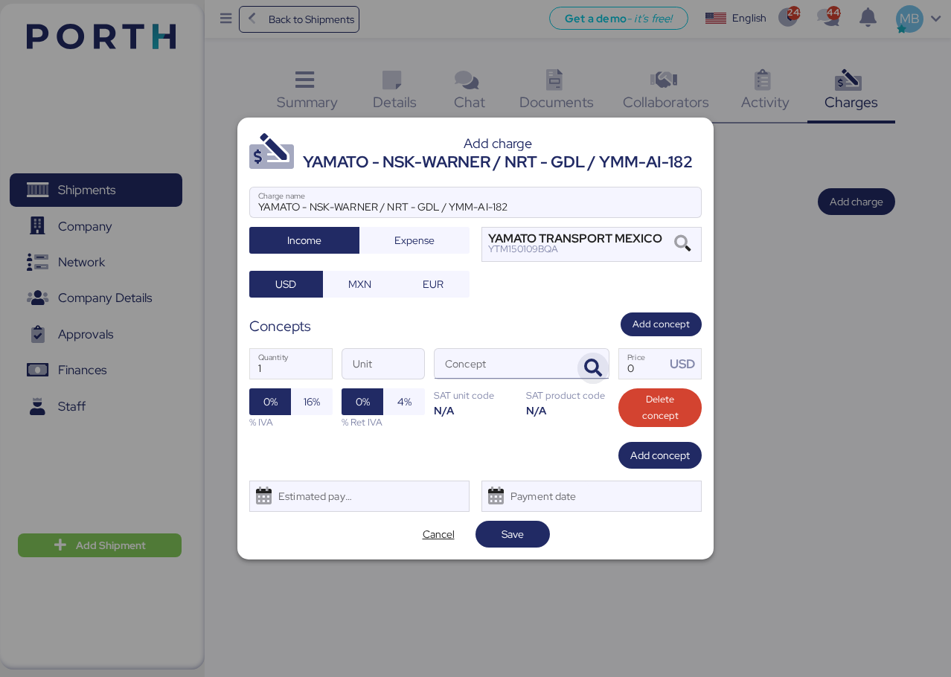
click at [591, 361] on icon "button" at bounding box center [593, 368] width 18 height 18
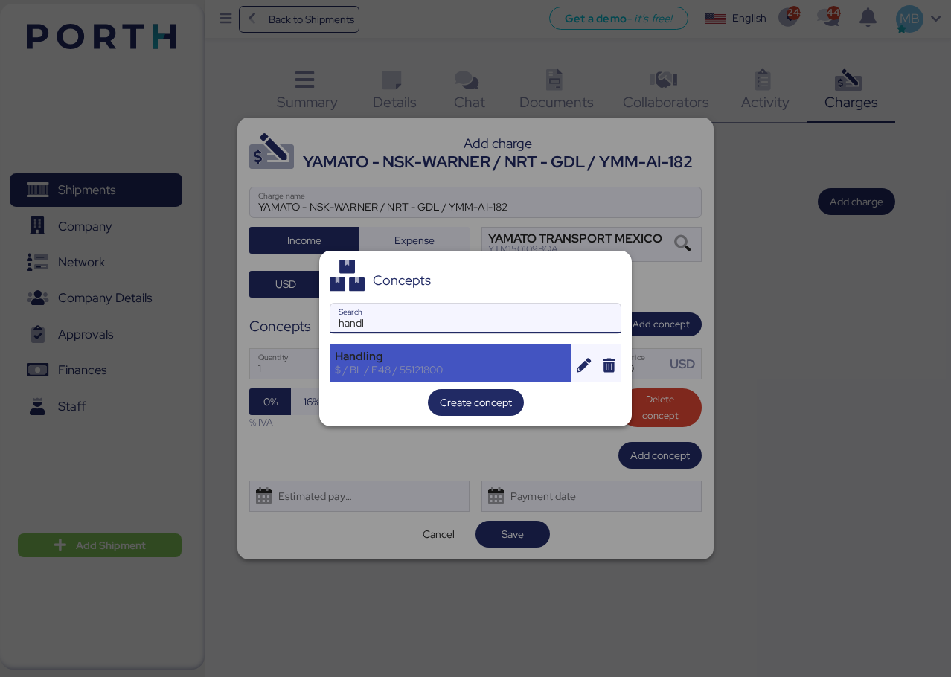
type input "handl"
click at [436, 368] on div "$ / BL / E48 / 55121800" at bounding box center [450, 369] width 231 height 13
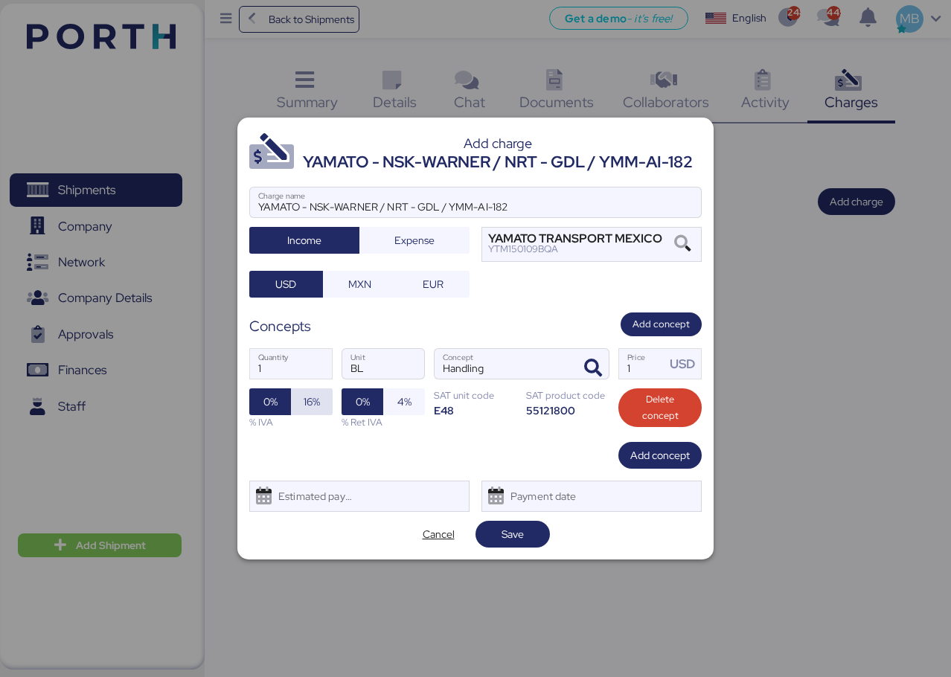
click at [319, 406] on span "16%" at bounding box center [312, 402] width 16 height 18
drag, startPoint x: 631, startPoint y: 364, endPoint x: 604, endPoint y: 363, distance: 26.8
click at [604, 363] on div "1 Quantity BL Unit Handling Concept 1 Price USD 0% 16% % IVA 0% 4% % Ret IVA SA…" at bounding box center [475, 388] width 453 height 105
type input "680"
click at [645, 449] on span "Add concept" at bounding box center [660, 456] width 60 height 18
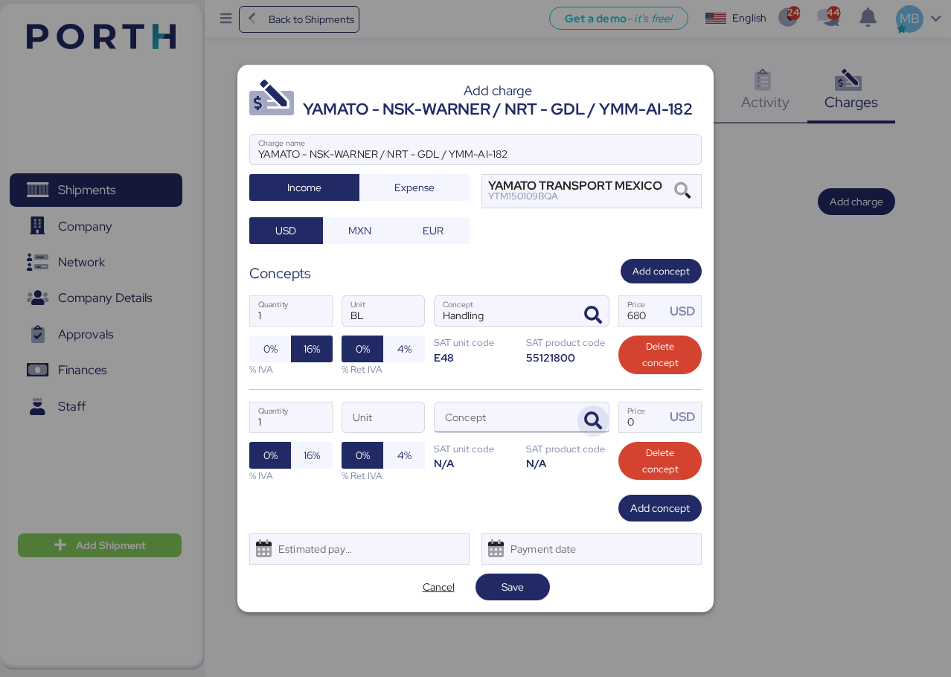
click at [605, 420] on span "button" at bounding box center [593, 421] width 31 height 31
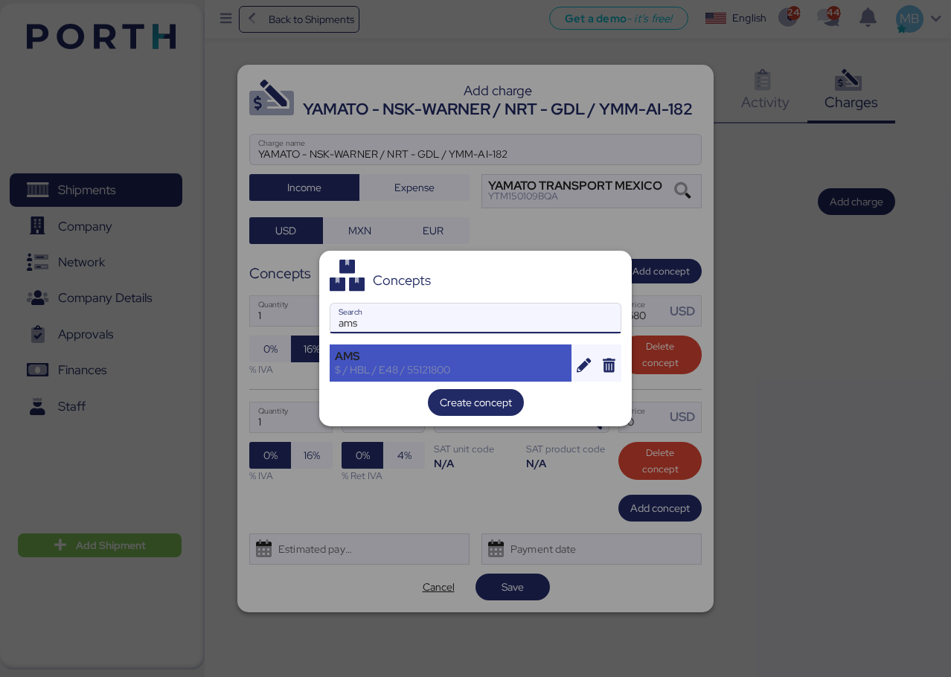
type input "ams"
click at [428, 363] on div "$ / HBL / E48 / 55121800" at bounding box center [450, 369] width 231 height 13
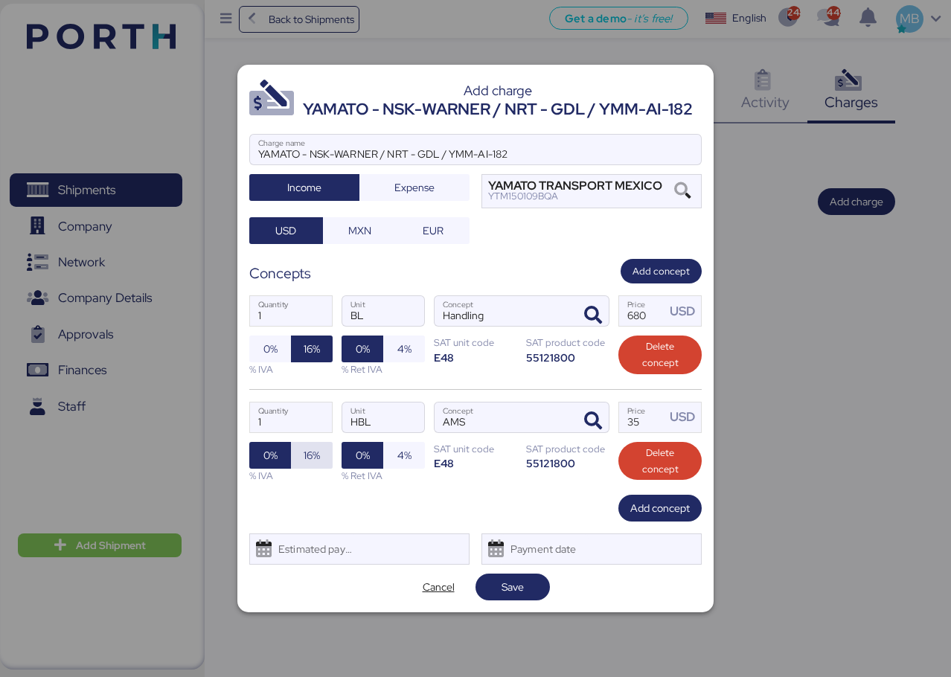
click at [319, 445] on span "16%" at bounding box center [312, 455] width 18 height 21
drag, startPoint x: 630, startPoint y: 424, endPoint x: 601, endPoint y: 421, distance: 29.3
click at [600, 421] on div "1 Quantity HBL Unit AMS Concept 35 Price USD 0% 16% % IVA 0% 4% % Ret IVA SAT u…" at bounding box center [475, 442] width 453 height 106
type input "340"
drag, startPoint x: 371, startPoint y: 231, endPoint x: 409, endPoint y: 266, distance: 52.7
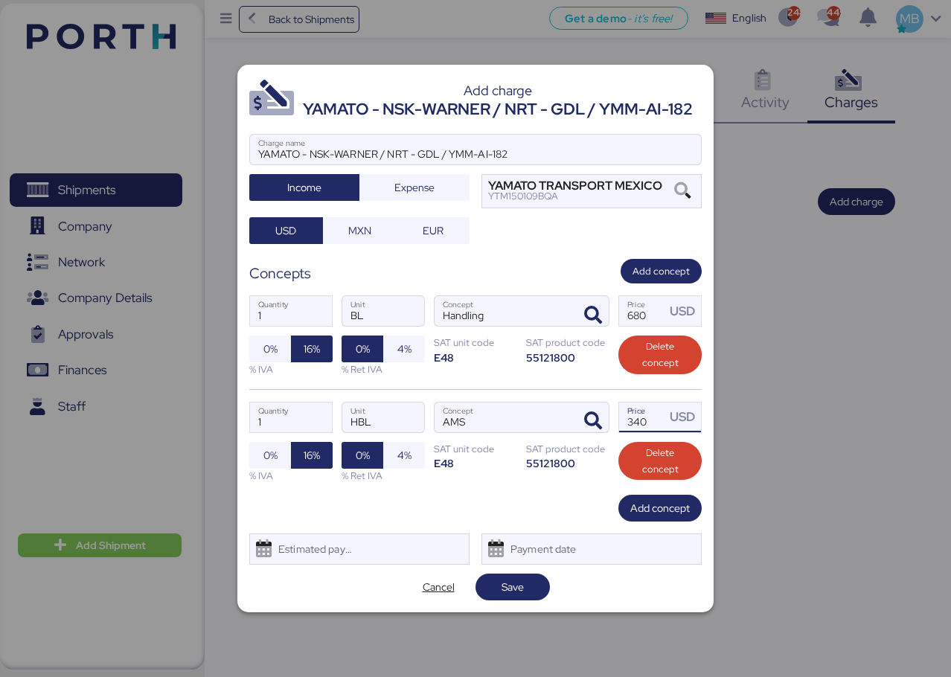
click at [370, 230] on span "MXN" at bounding box center [359, 231] width 23 height 18
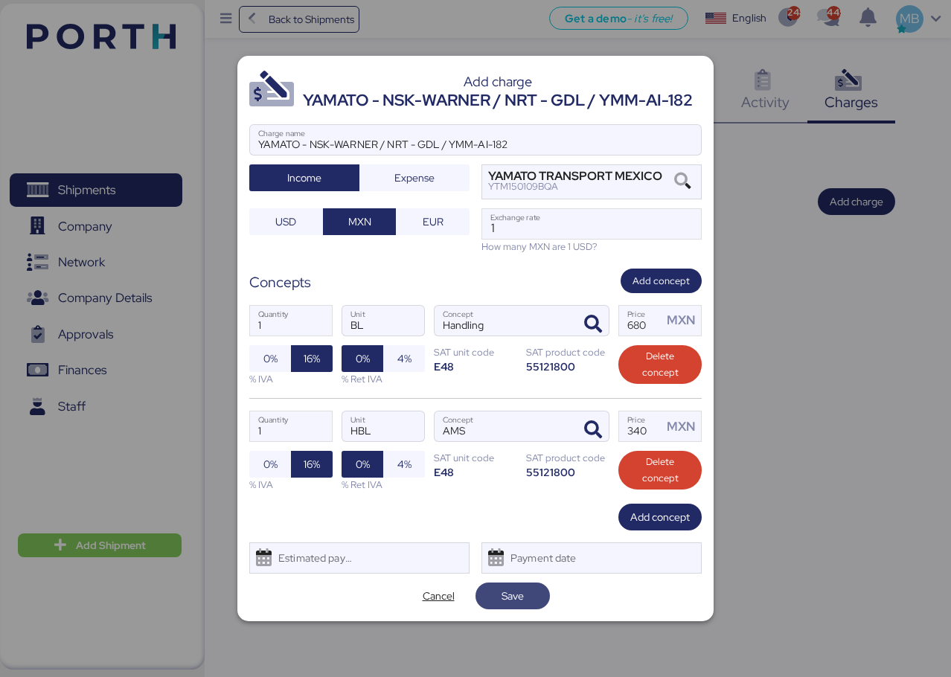
click at [535, 596] on span "Save" at bounding box center [513, 596] width 51 height 21
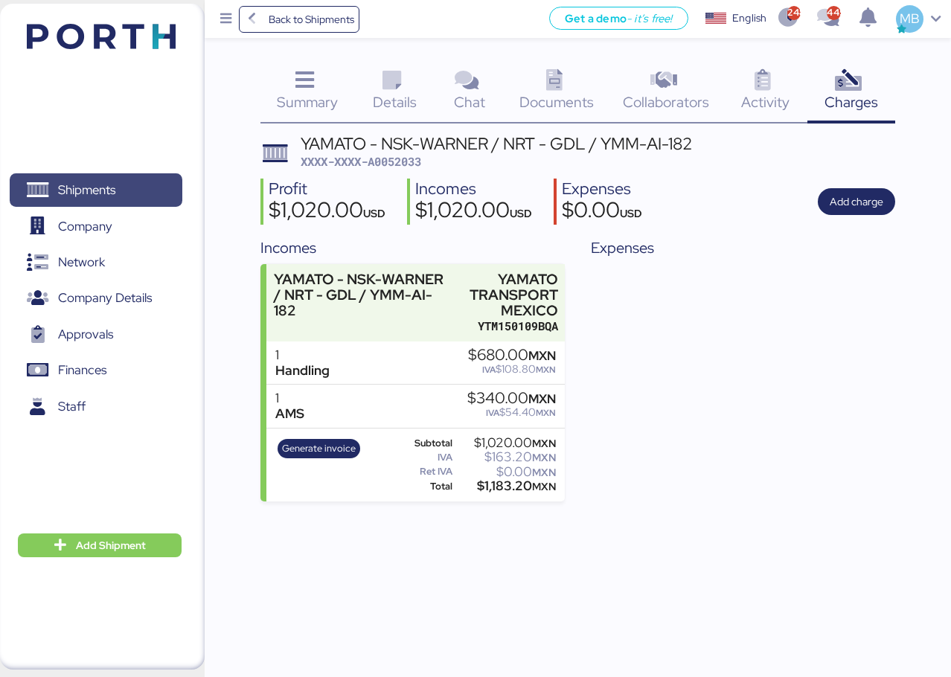
click at [109, 185] on span "Shipments" at bounding box center [86, 190] width 57 height 22
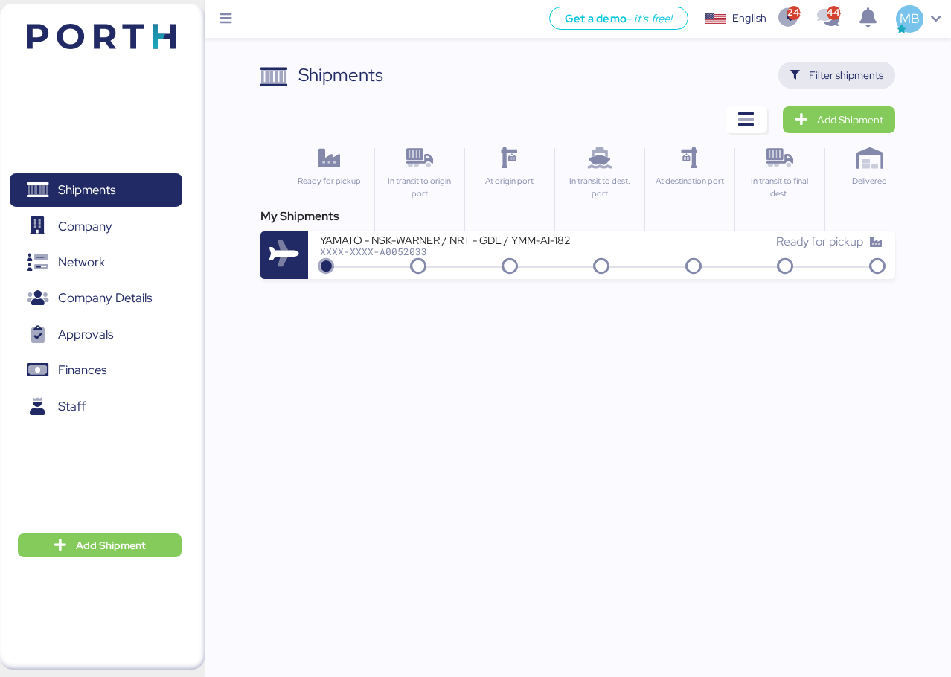
click at [866, 74] on span "Filter shipments" at bounding box center [846, 75] width 74 height 18
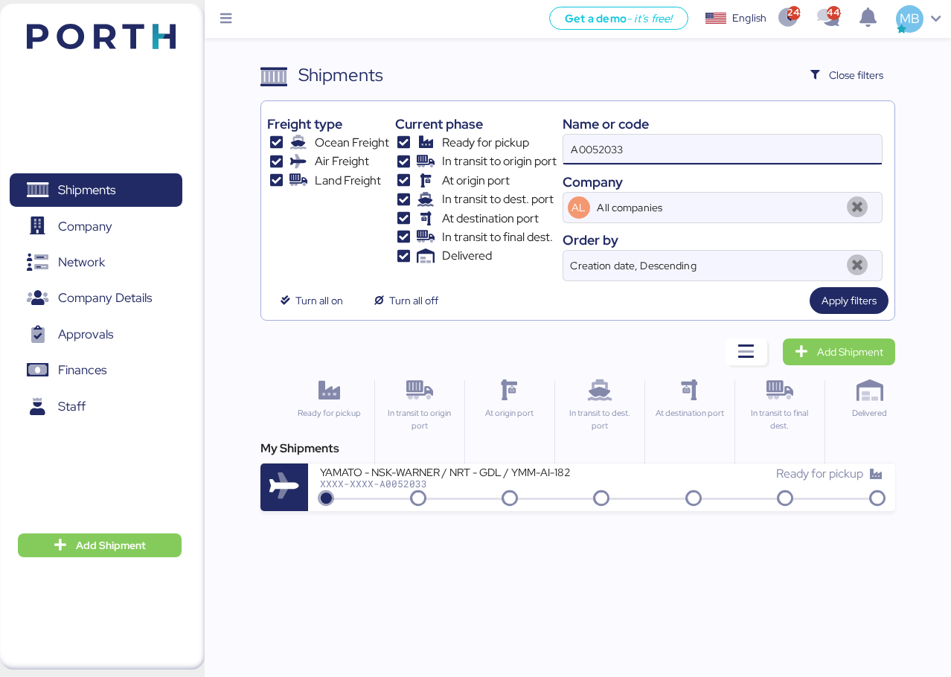
drag, startPoint x: 681, startPoint y: 153, endPoint x: 512, endPoint y: 153, distance: 169.0
click at [512, 153] on div "Freight type Ocean Freight Air Freight Land Freight Current phase Ready for pic…" at bounding box center [577, 194] width 621 height 174
